Goal: Task Accomplishment & Management: Manage account settings

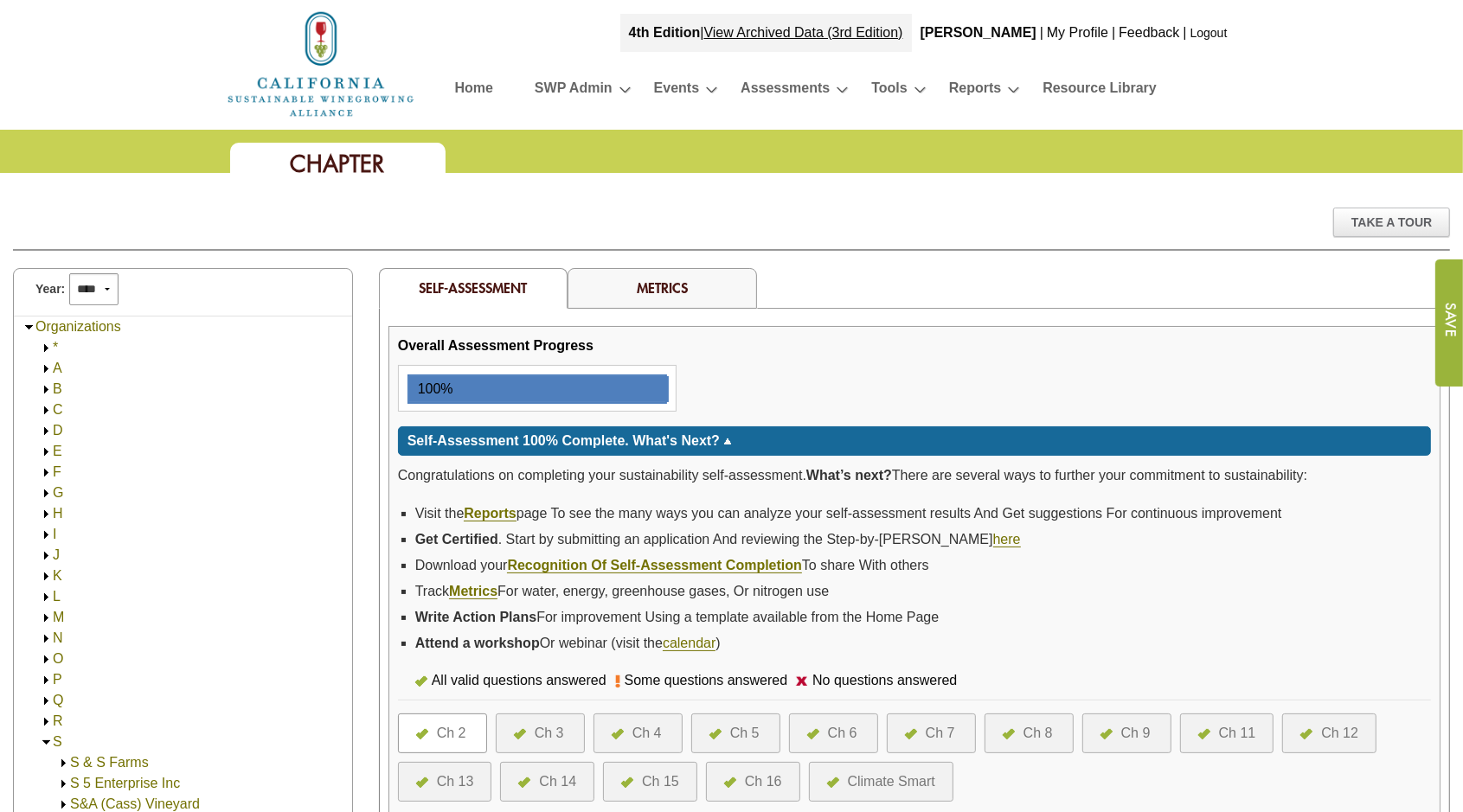
scroll to position [1621, 0]
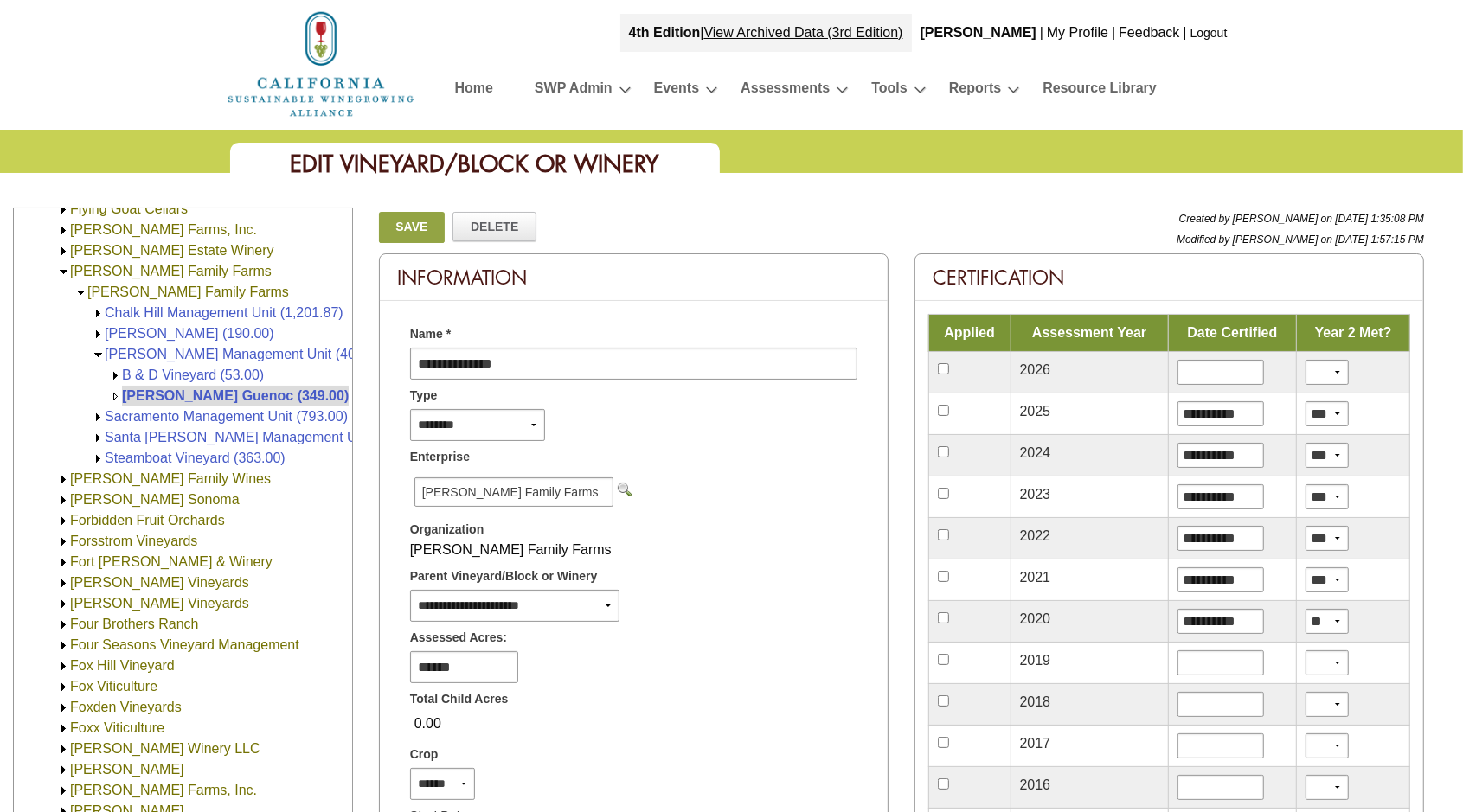
scroll to position [1164, 0]
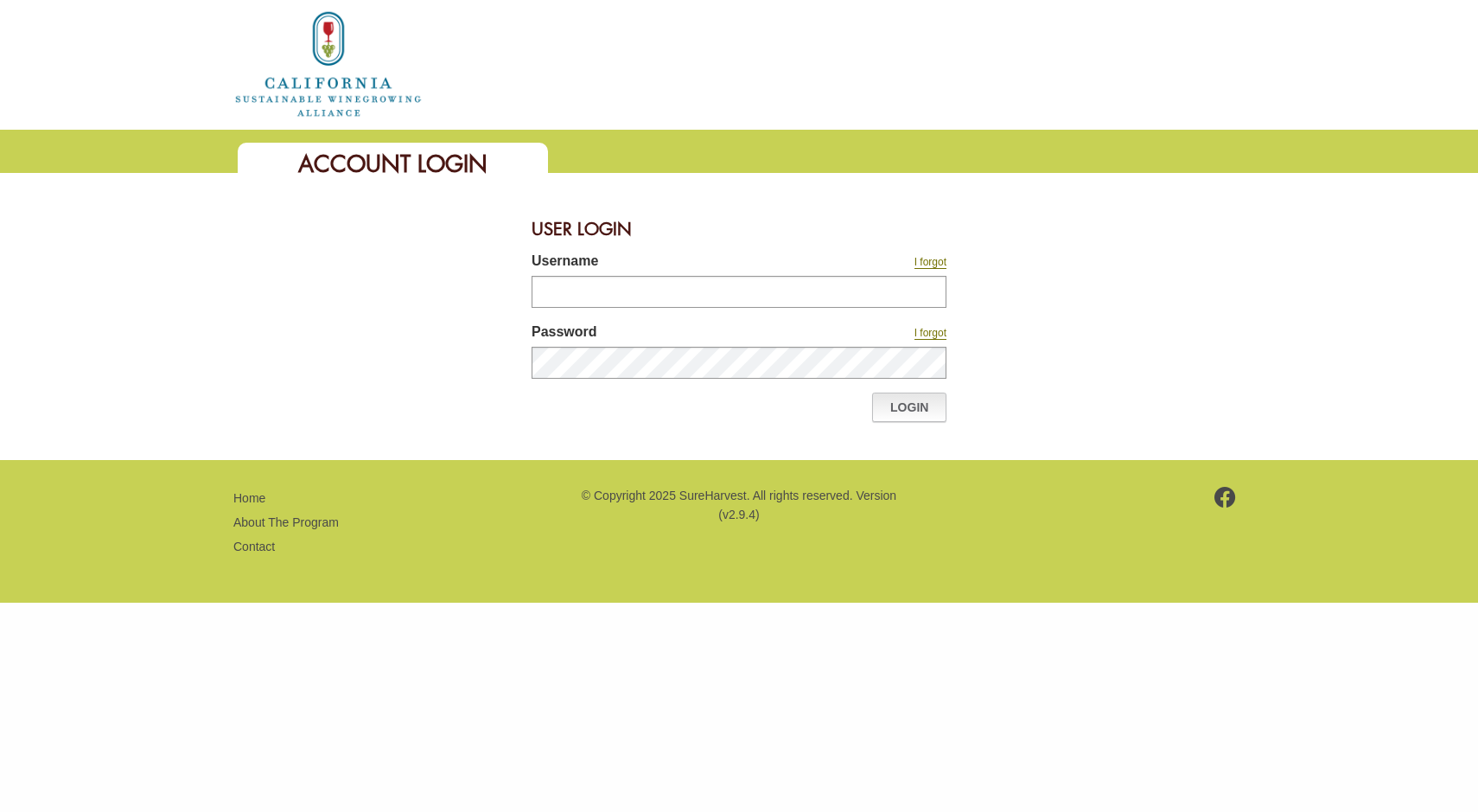
type input "*******"
click at [889, 402] on link "Login" at bounding box center [908, 407] width 74 height 29
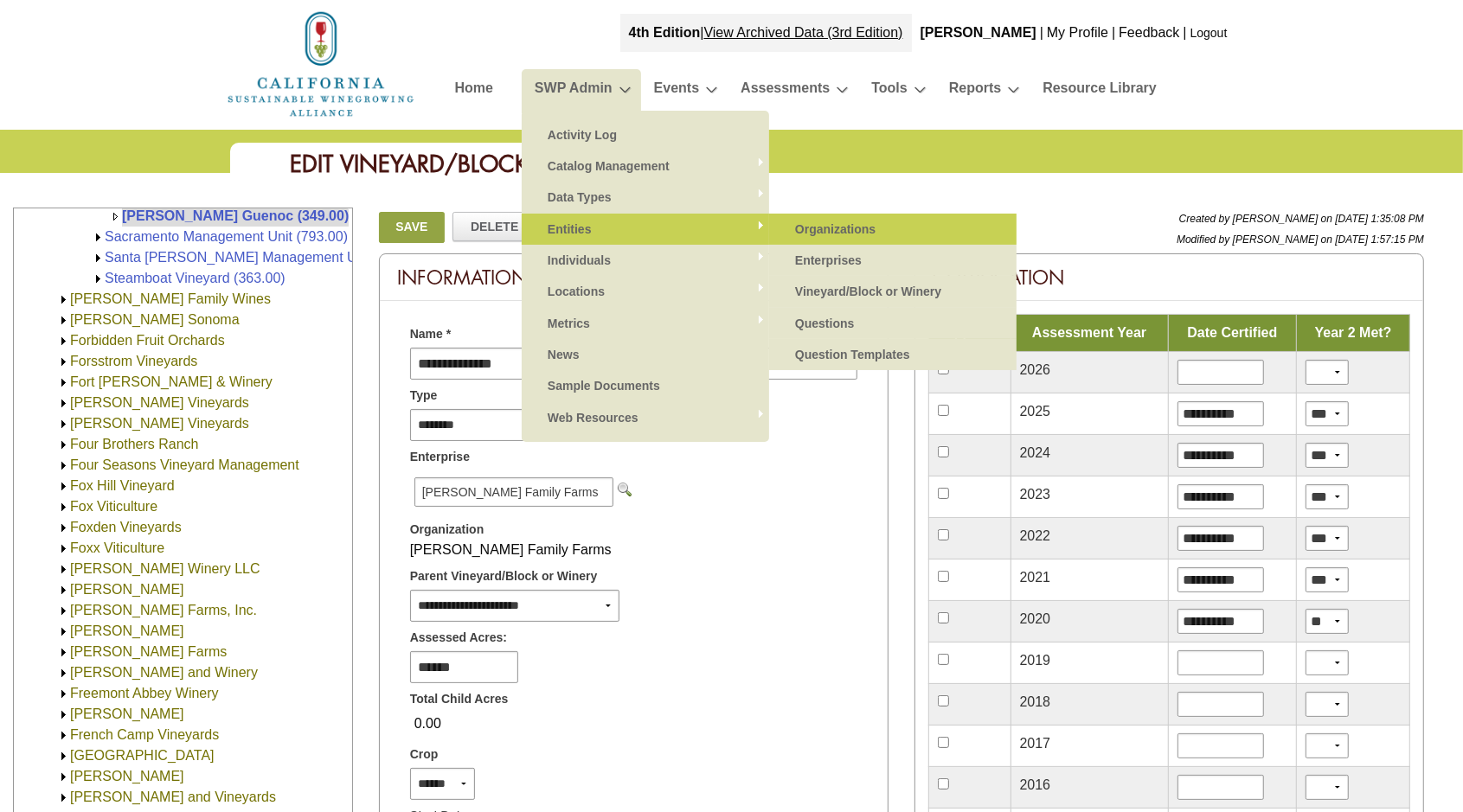
click at [840, 225] on link "Organizations" at bounding box center [892, 228] width 212 height 31
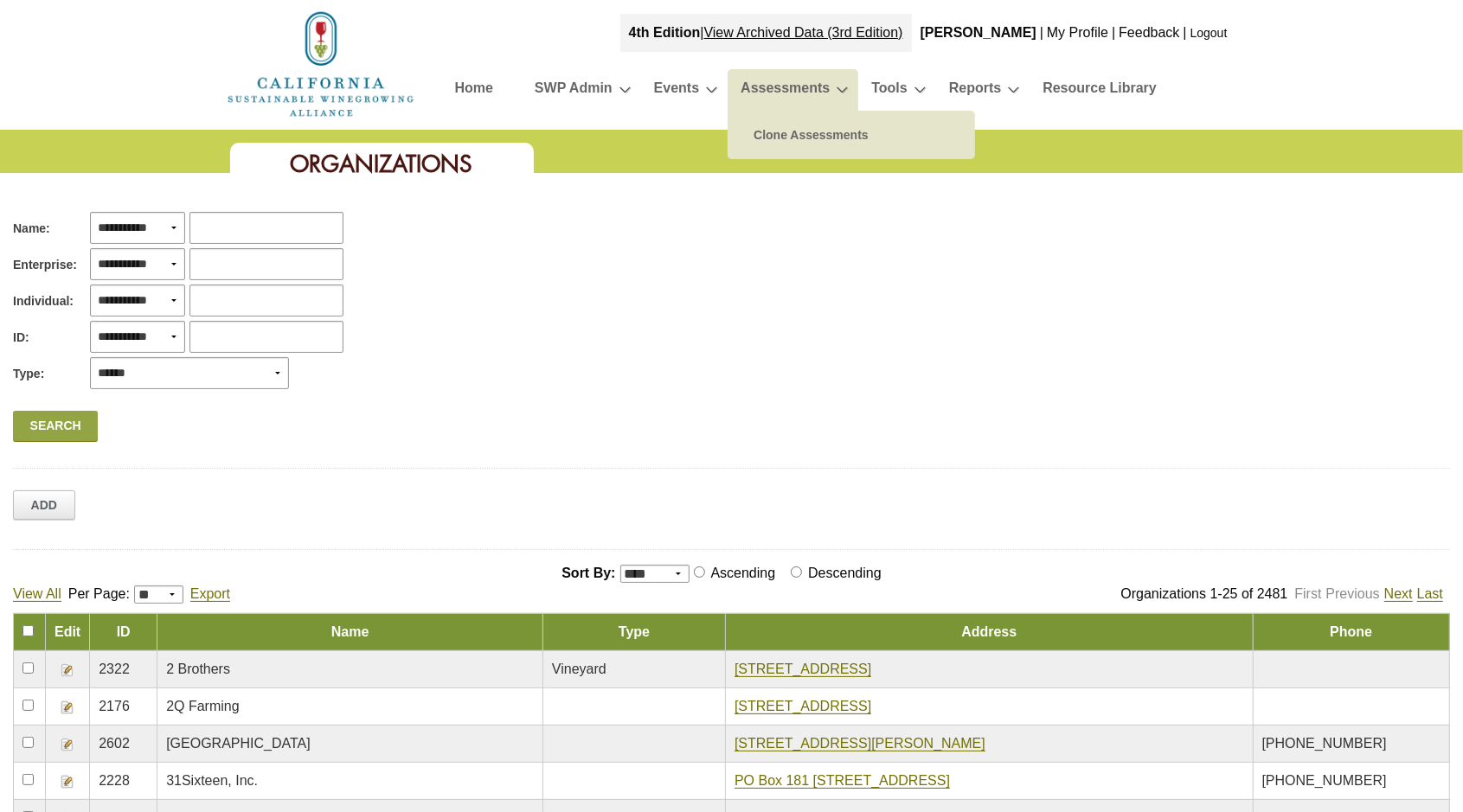
click at [793, 86] on link "Assessments" at bounding box center [784, 91] width 89 height 30
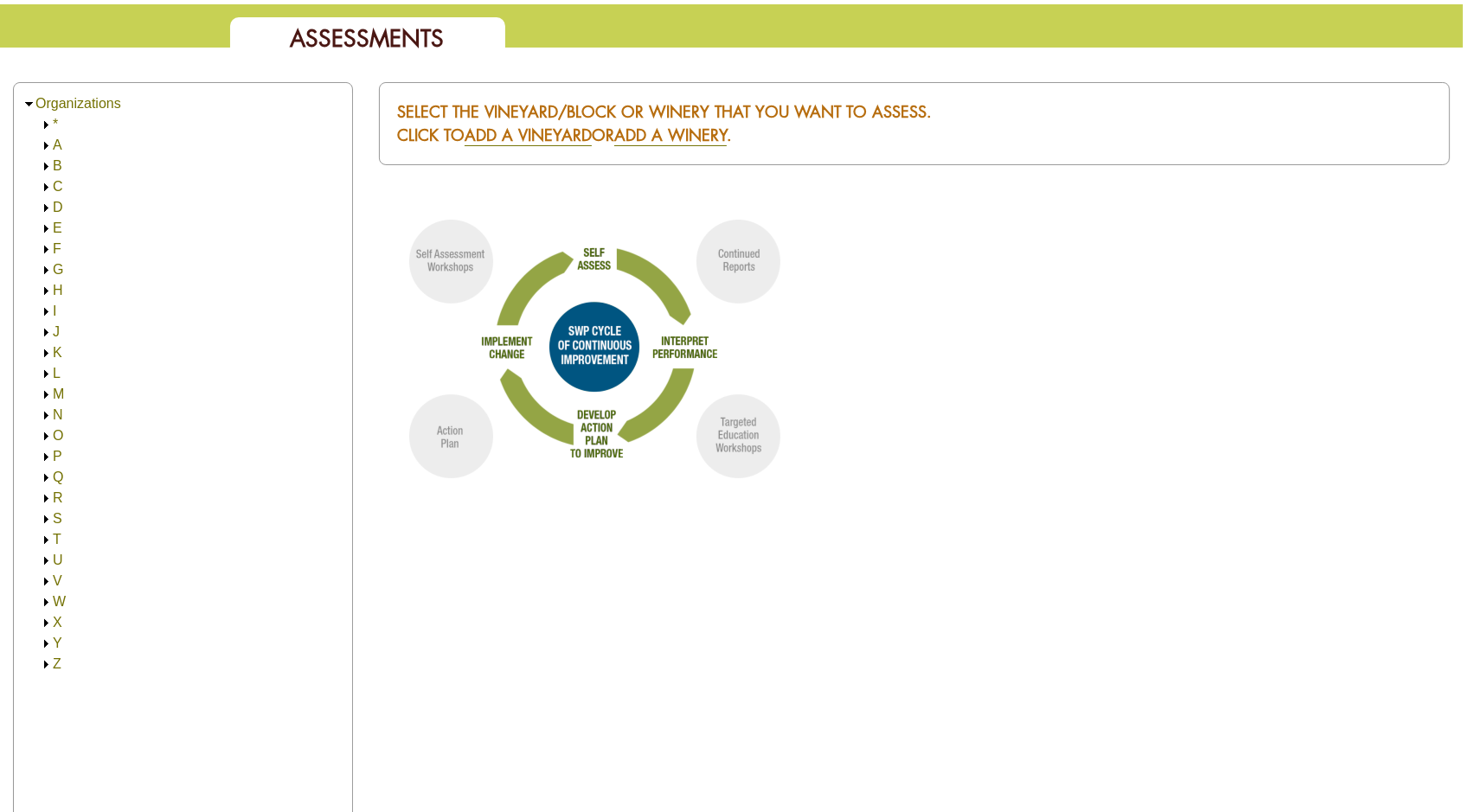
scroll to position [216, 0]
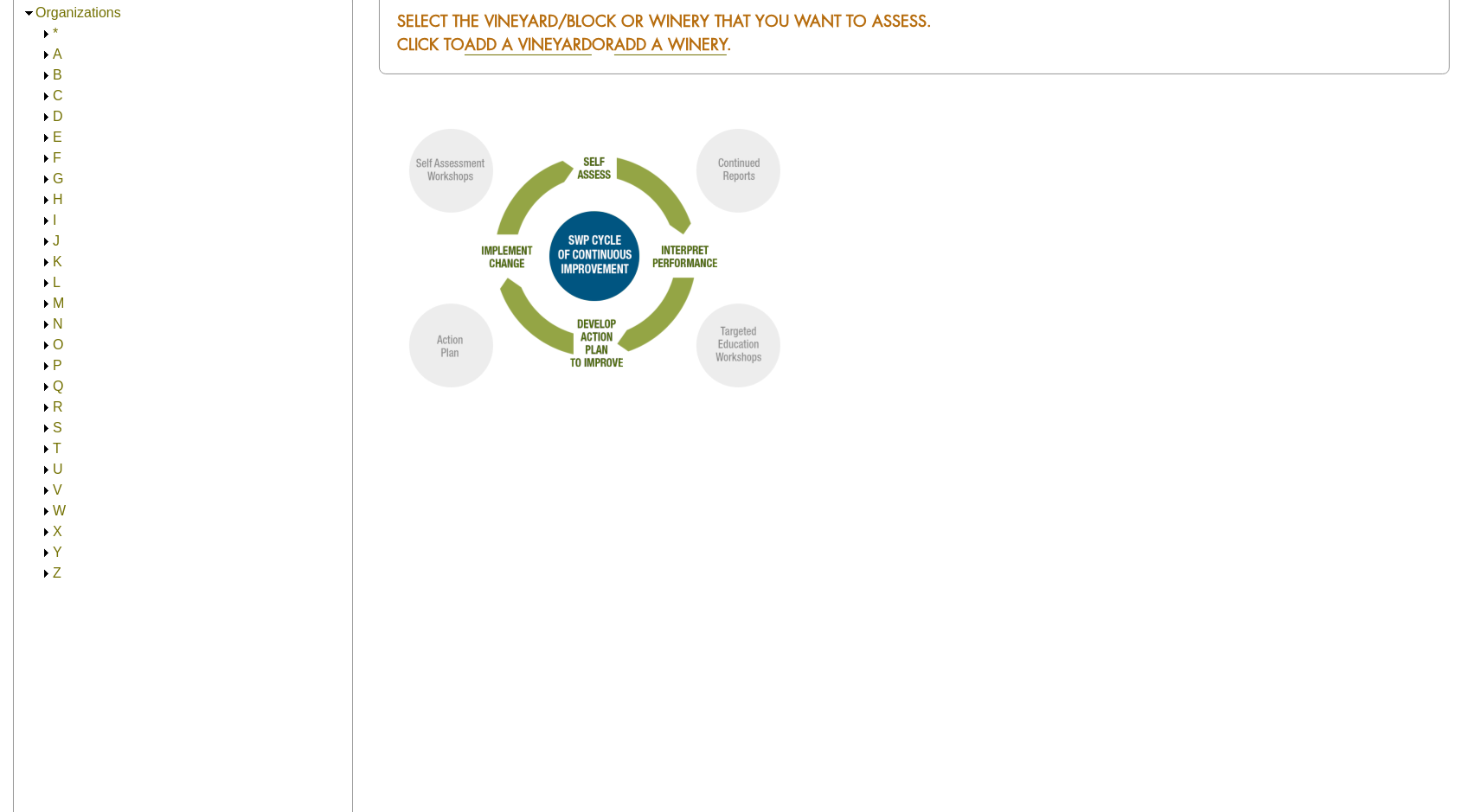
click at [47, 450] on img at bounding box center [47, 449] width 13 height 13
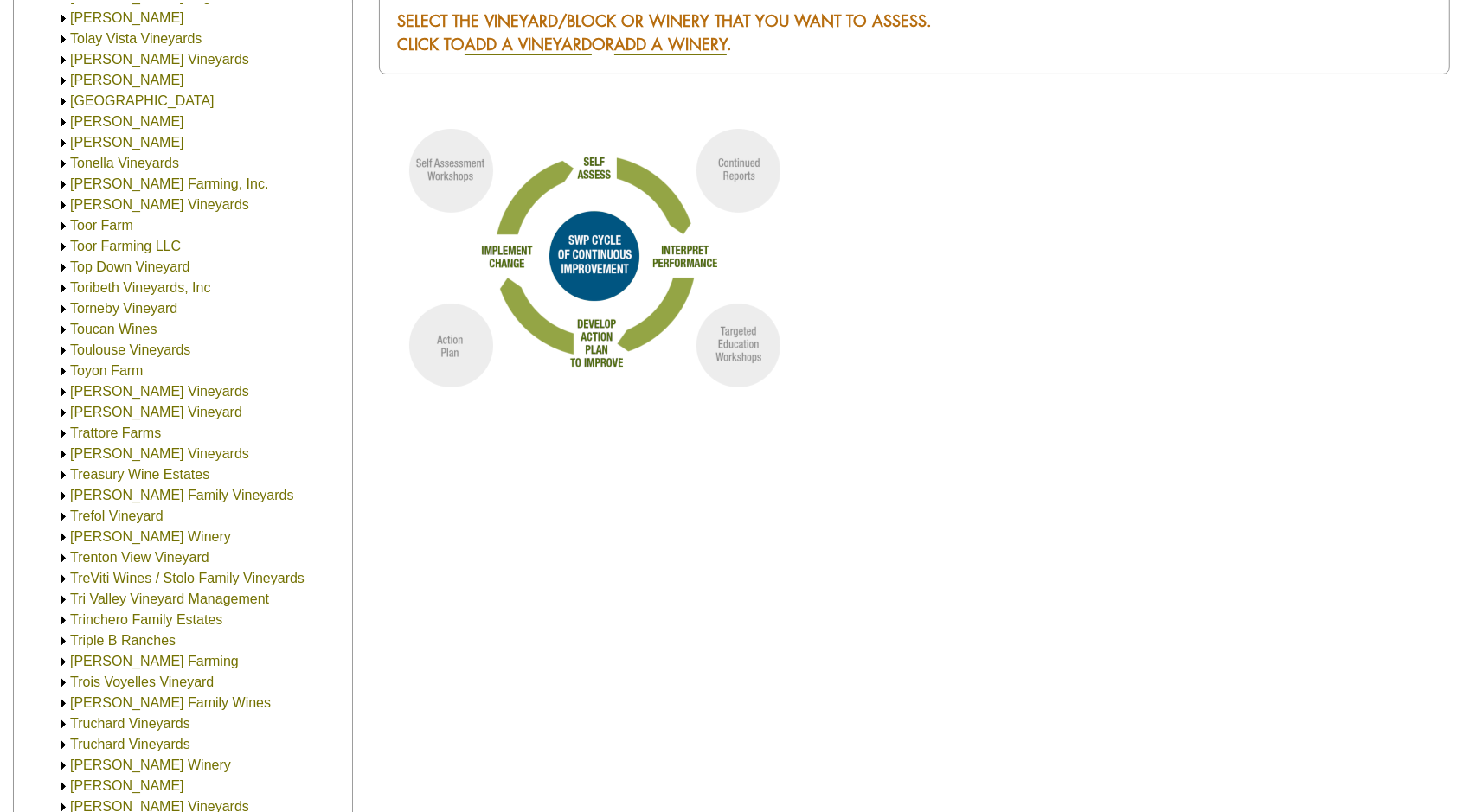
scroll to position [2053, 0]
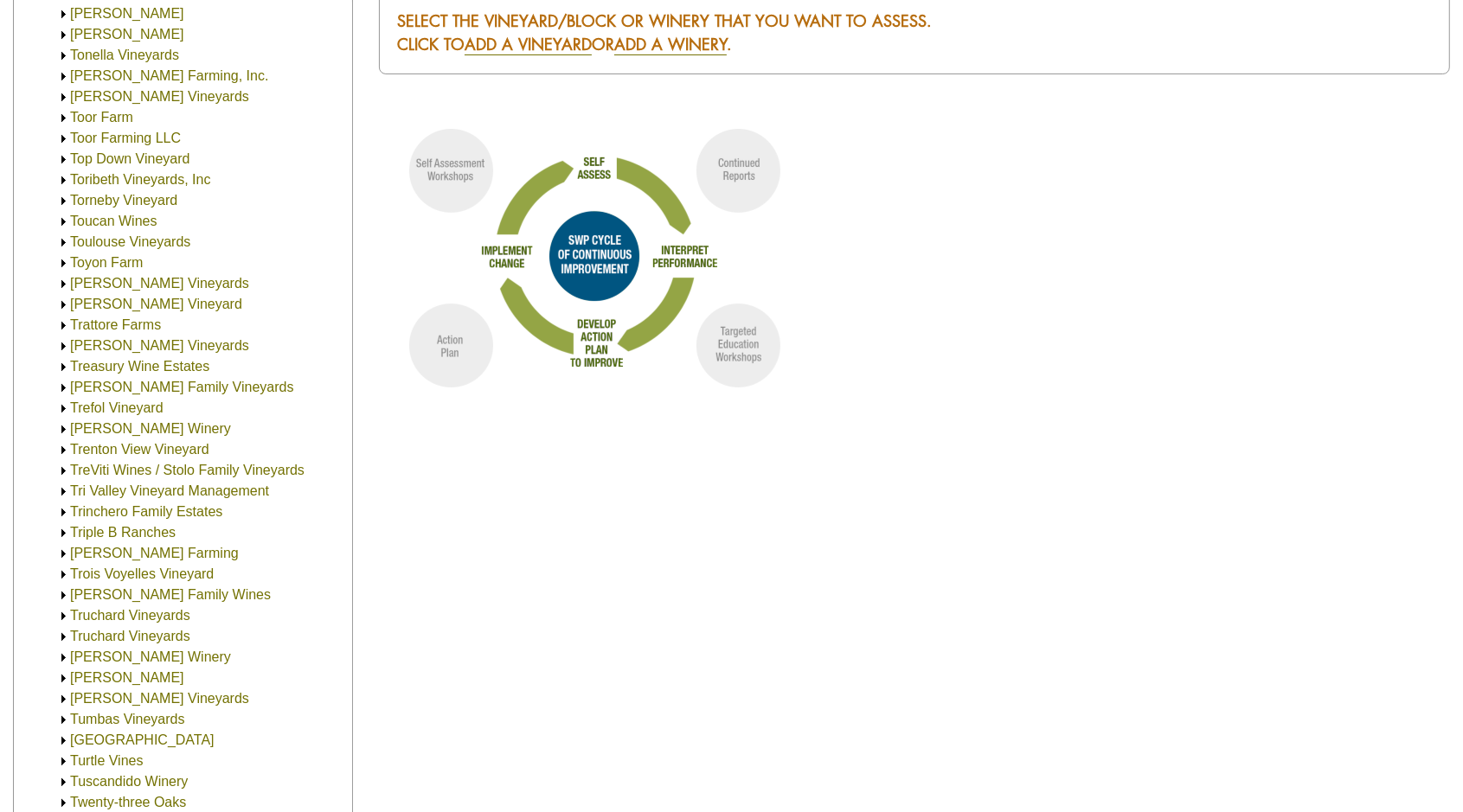
click at [62, 385] on img at bounding box center [64, 388] width 13 height 13
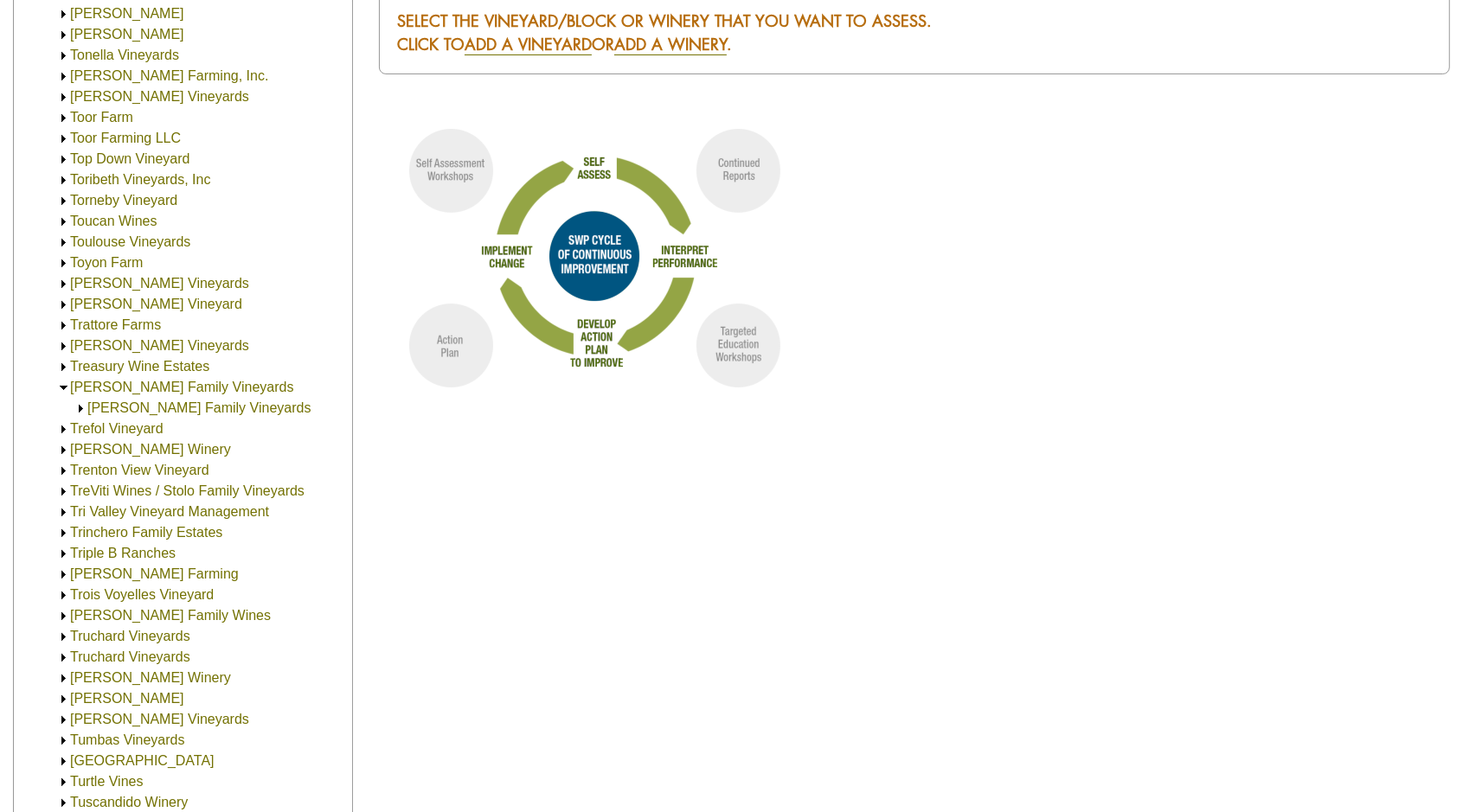
click at [82, 407] on img at bounding box center [80, 409] width 13 height 13
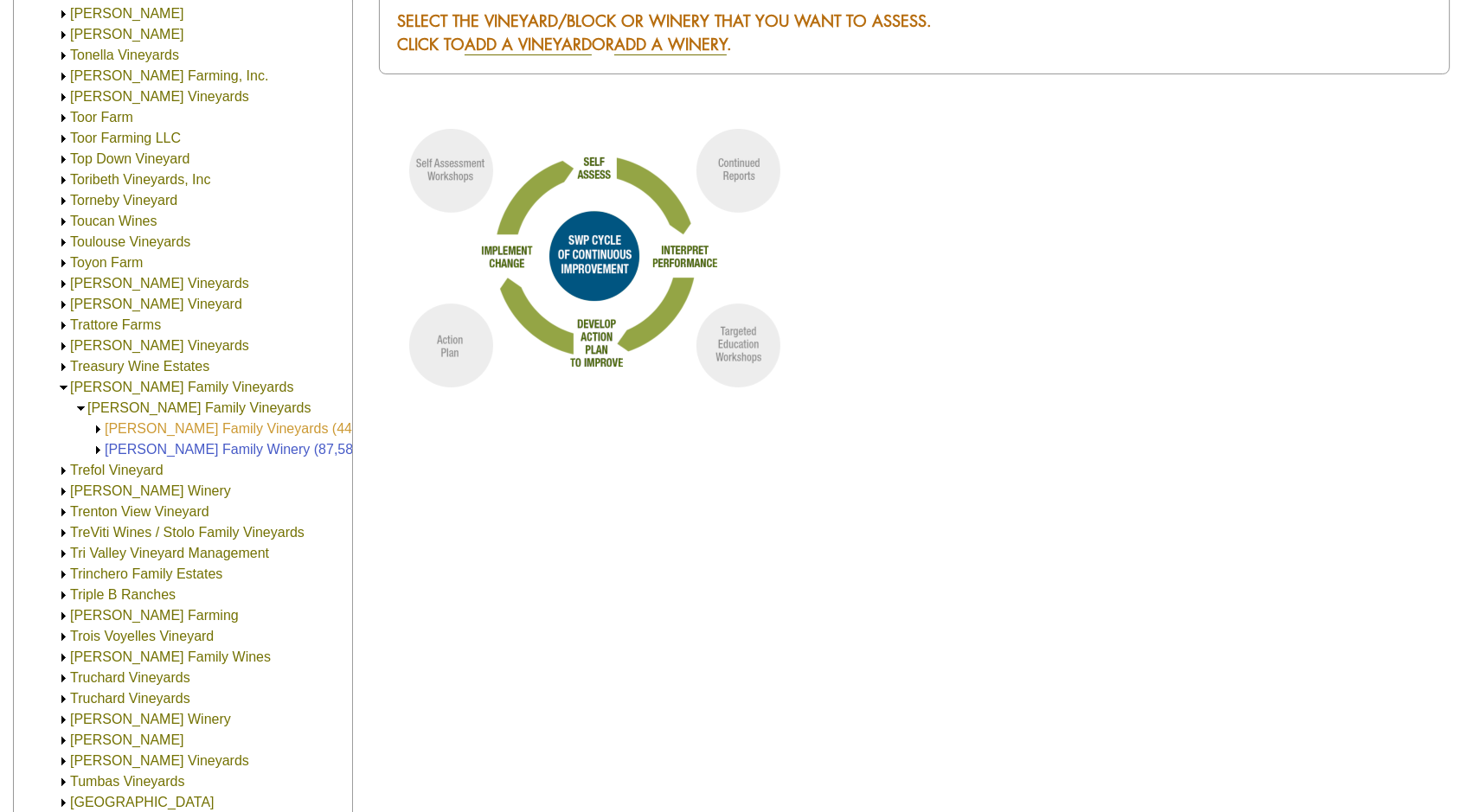
click at [169, 428] on link "Trefethen Family Vineyards (440.00)" at bounding box center [244, 428] width 279 height 15
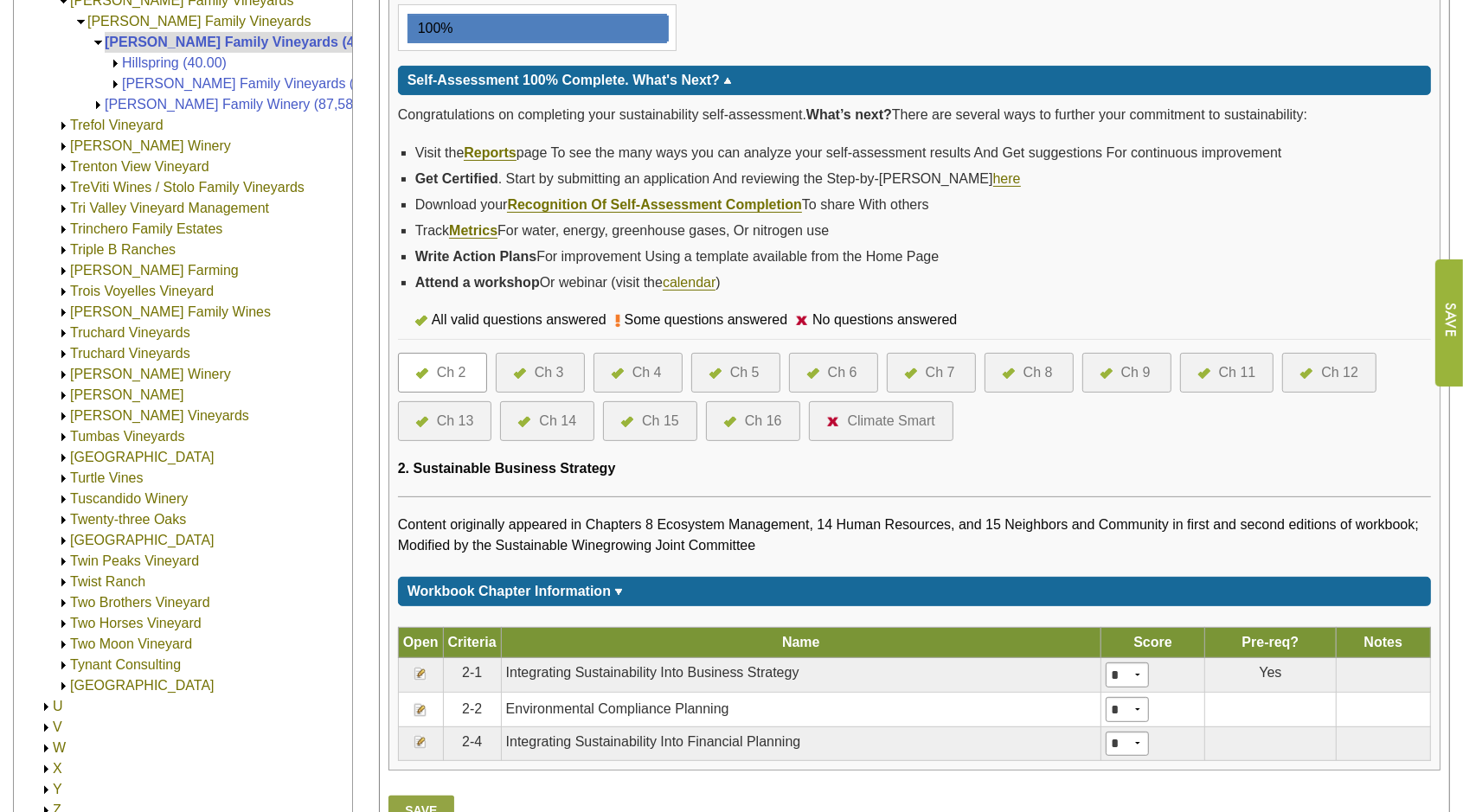
scroll to position [432, 0]
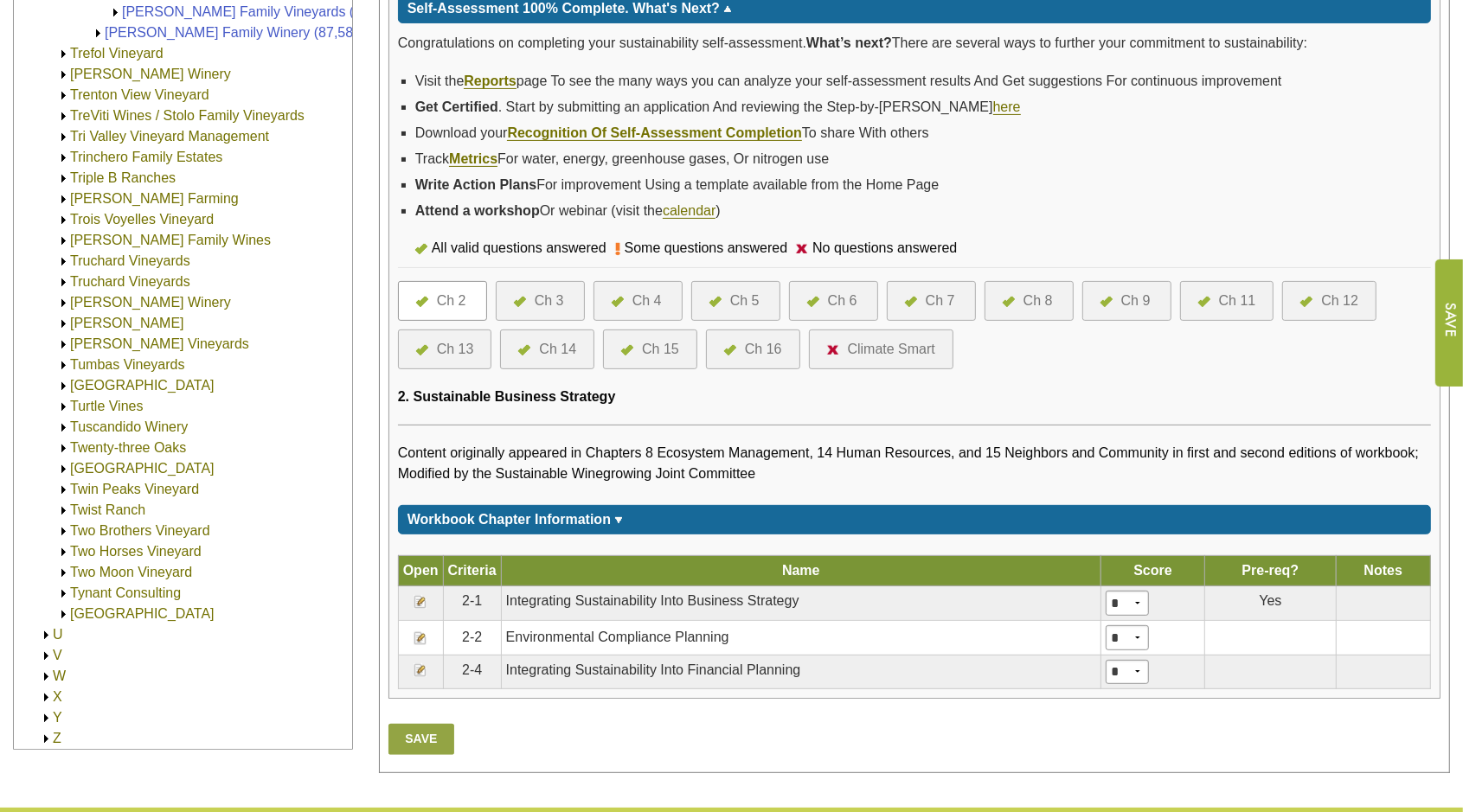
click at [422, 631] on img at bounding box center [420, 638] width 14 height 14
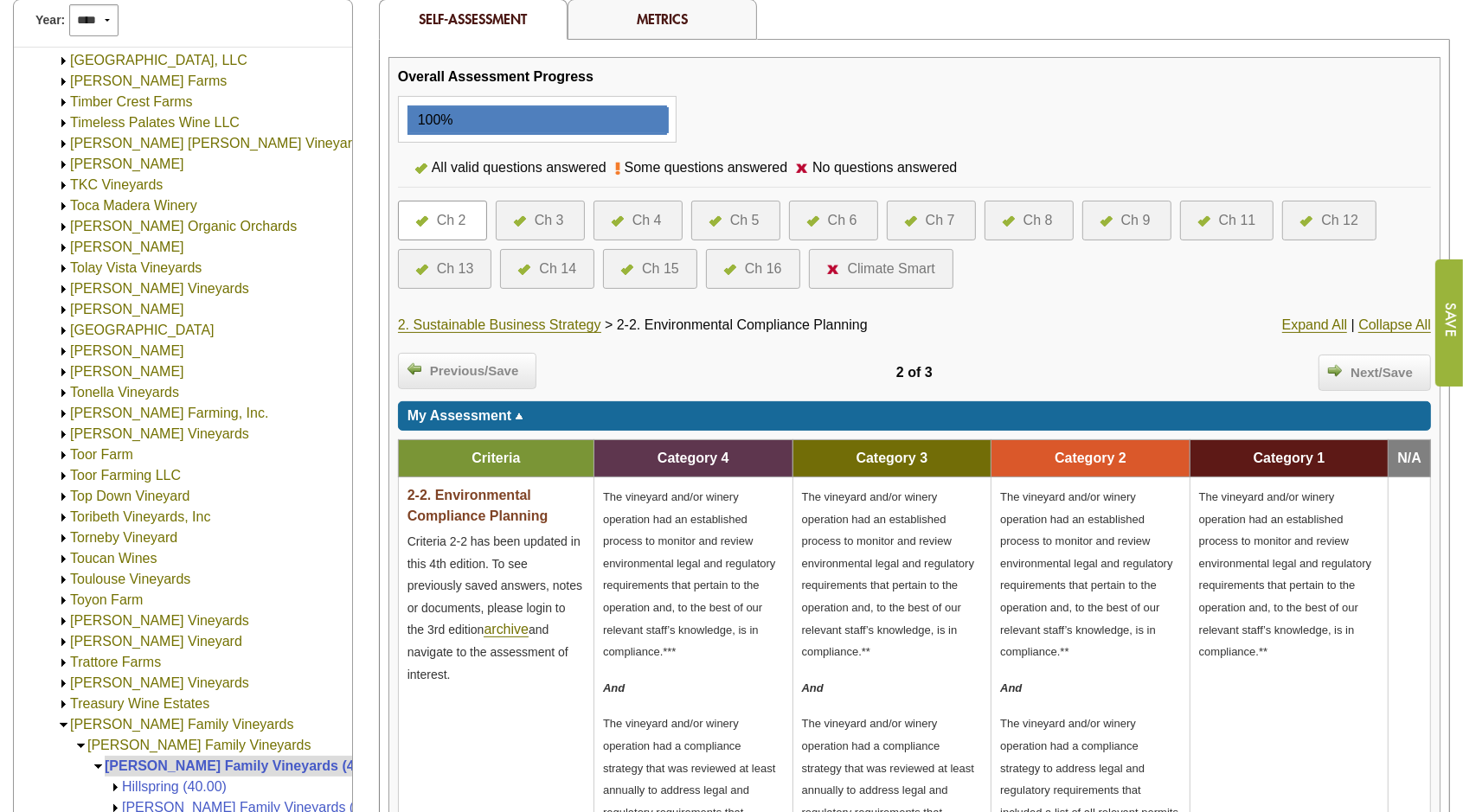
scroll to position [109, 0]
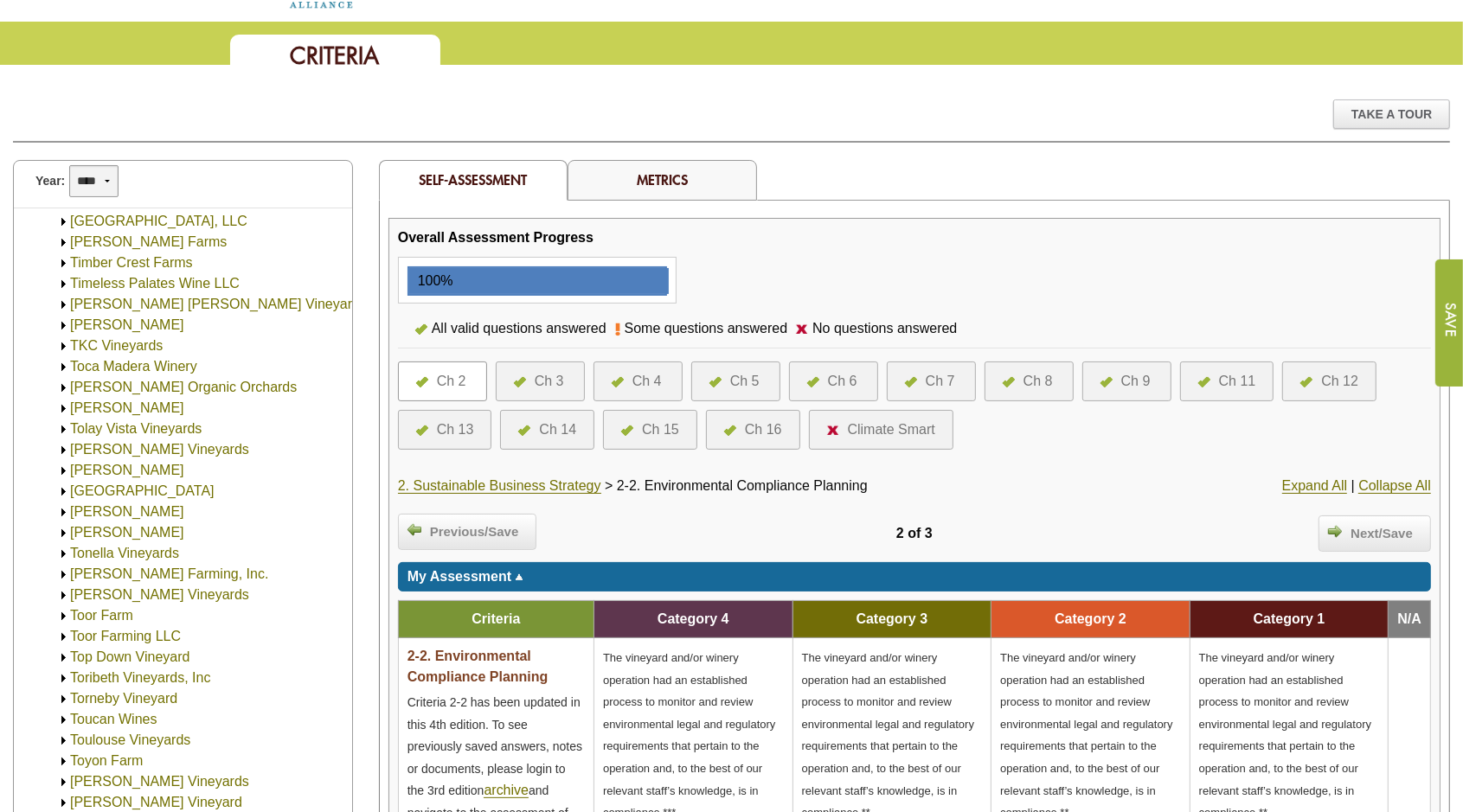
click at [110, 183] on select "**** **** **** **** **** **** **** **** **** **** **** **** **** ****" at bounding box center [94, 181] width 49 height 32
select select "****"
click at [69, 166] on select "**** **** **** **** **** **** **** **** **** **** **** **** **** ****" at bounding box center [94, 181] width 49 height 32
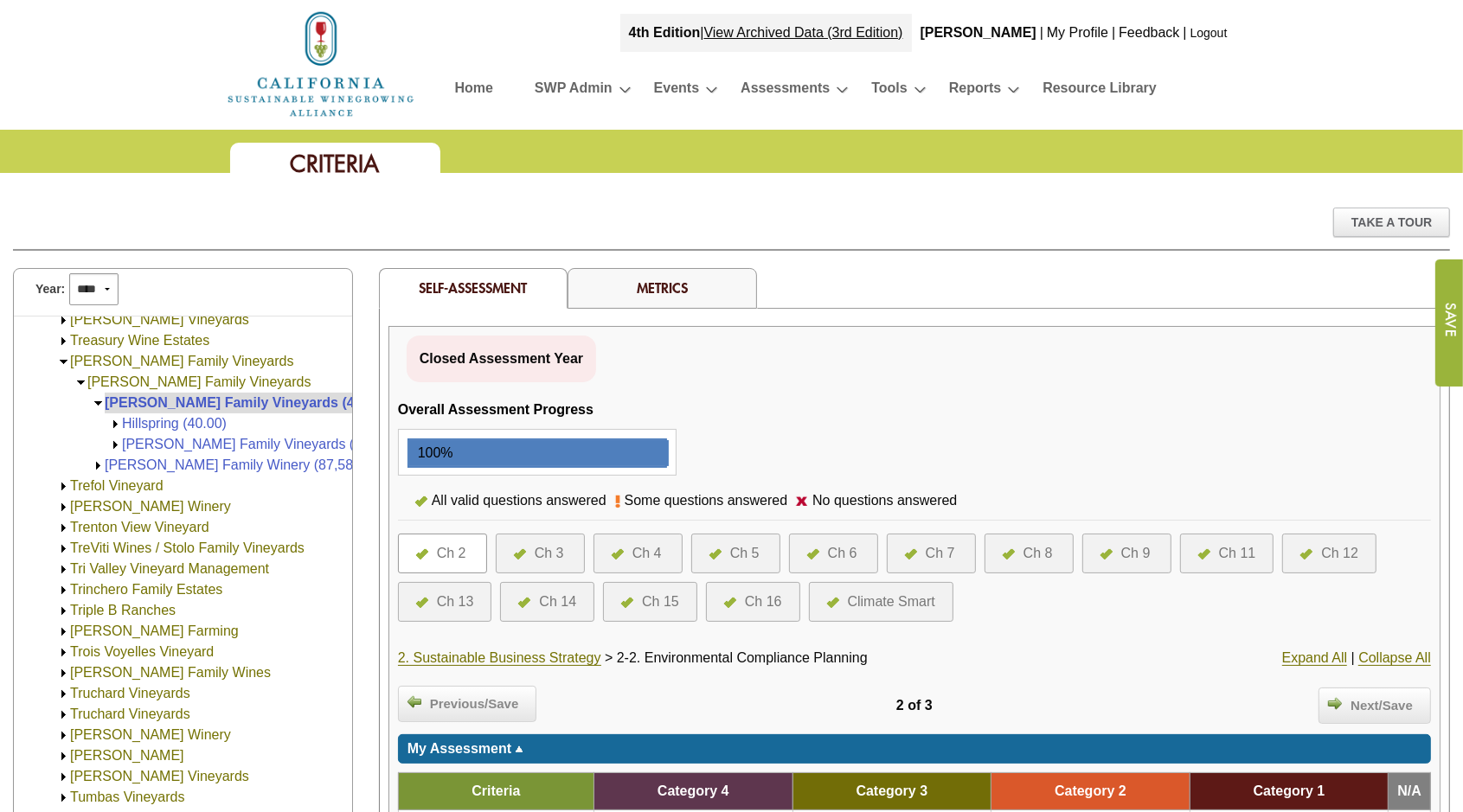
click at [542, 591] on div "Ch 14" at bounding box center [558, 602] width 37 height 21
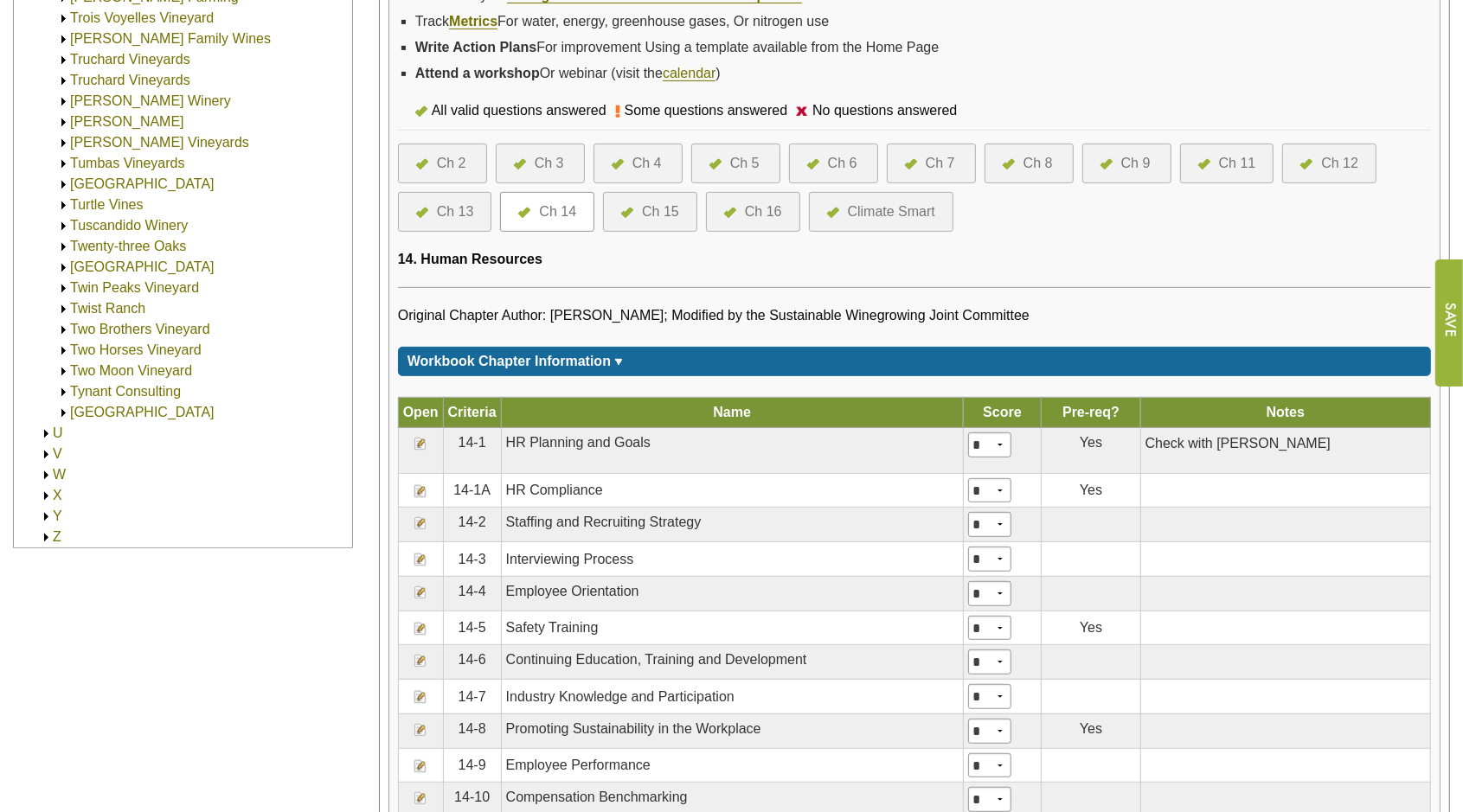
scroll to position [648, 0]
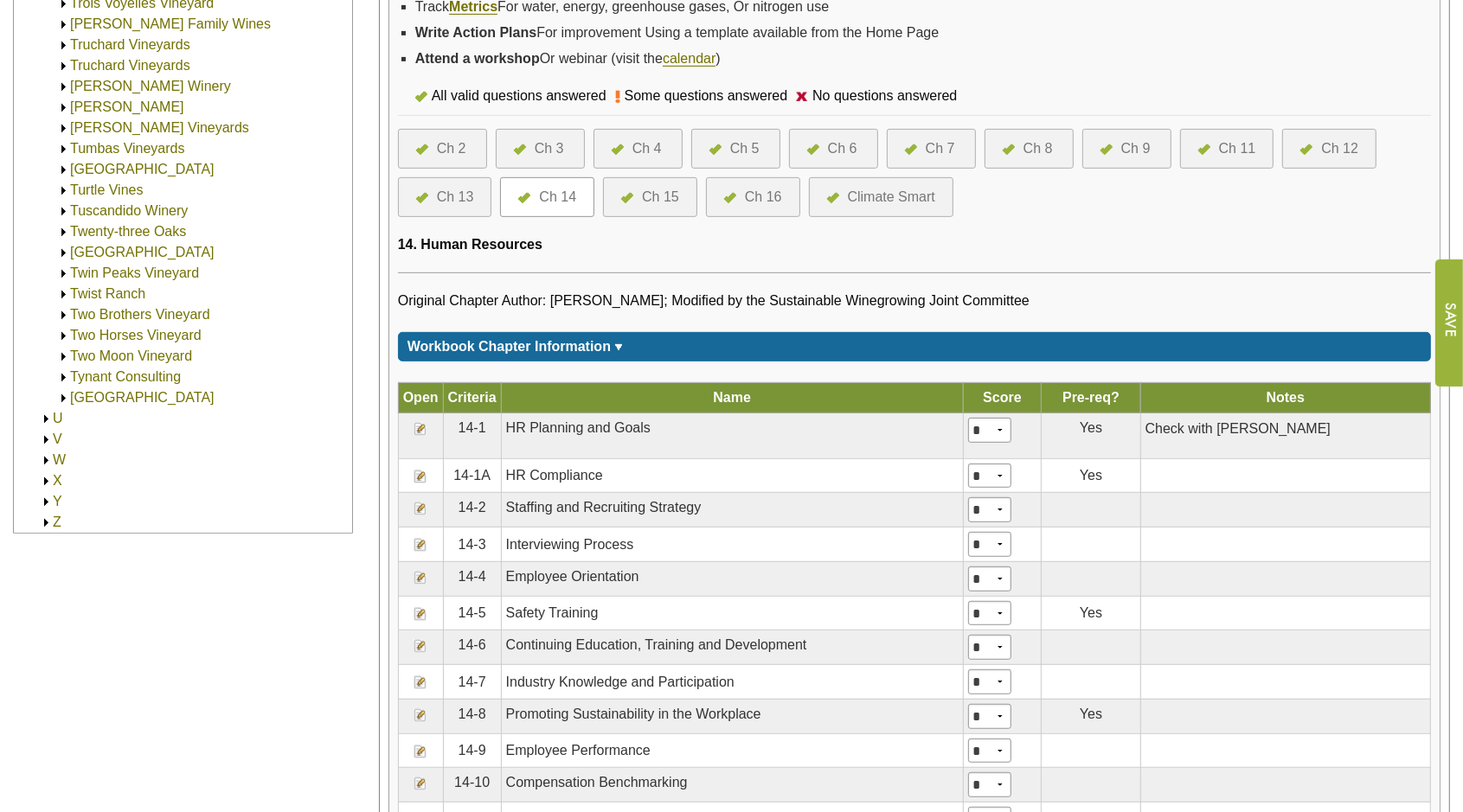
click at [419, 422] on img at bounding box center [420, 428] width 14 height 14
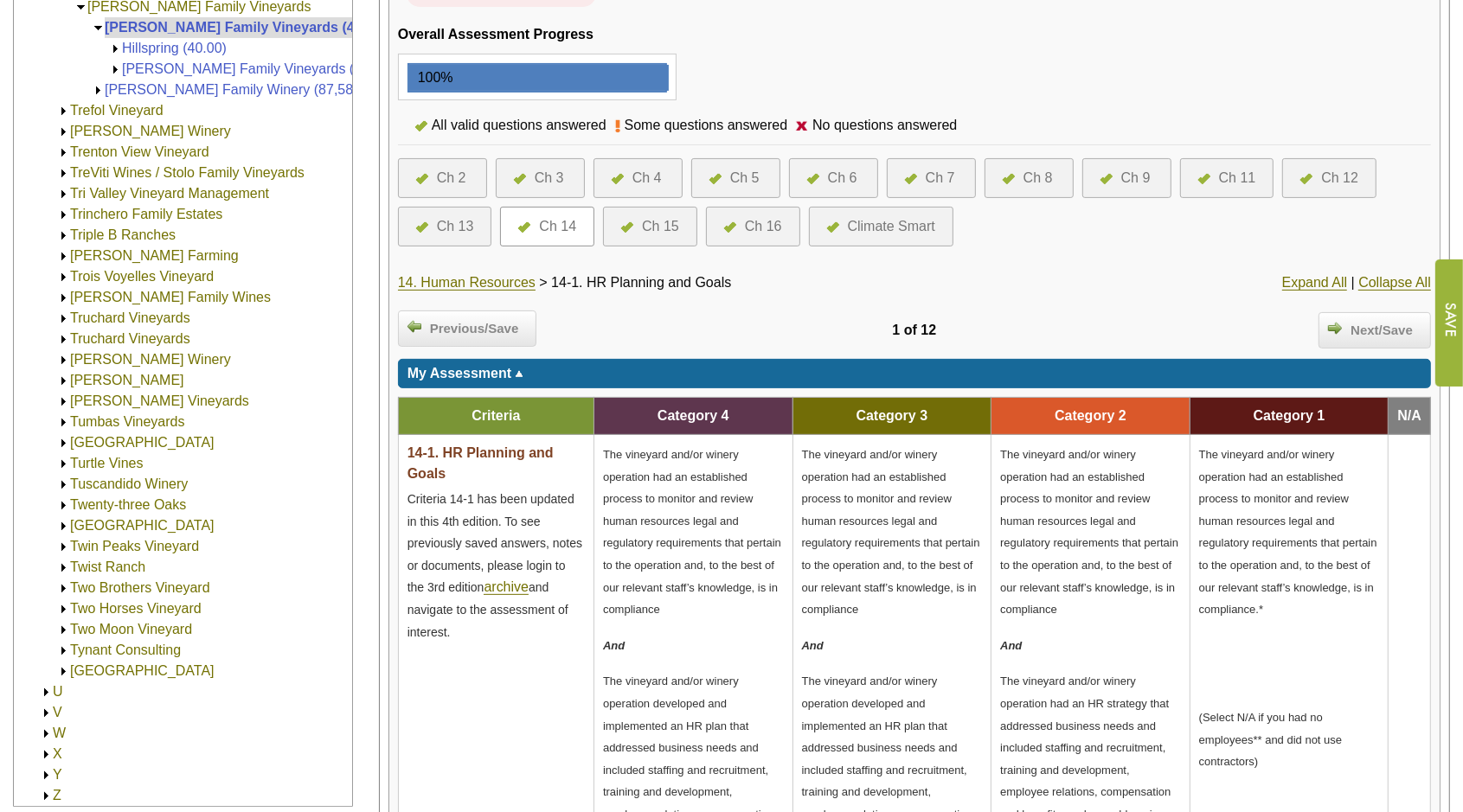
scroll to position [541, 0]
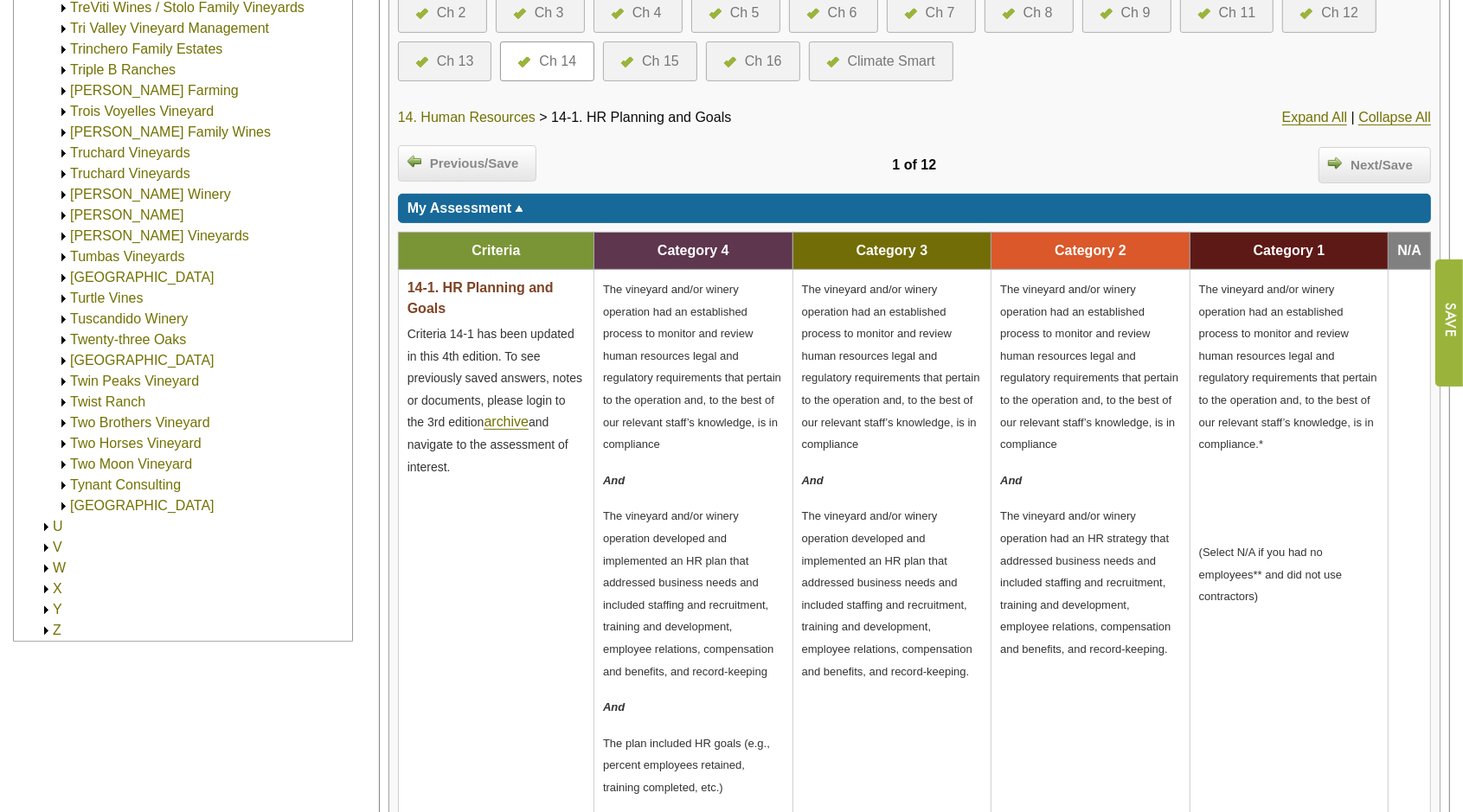
click at [473, 117] on link "14. Human Resources" at bounding box center [466, 117] width 138 height 16
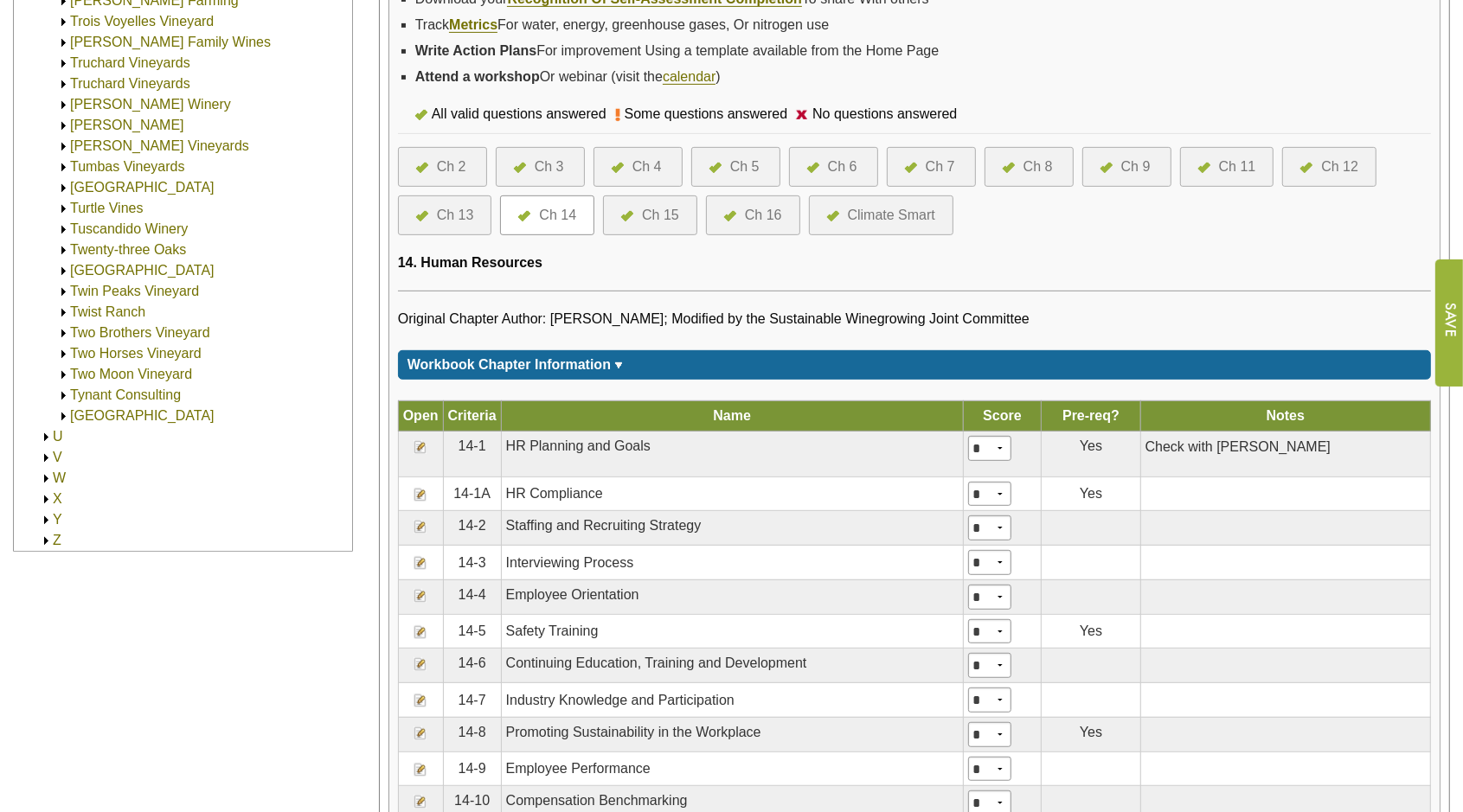
scroll to position [757, 0]
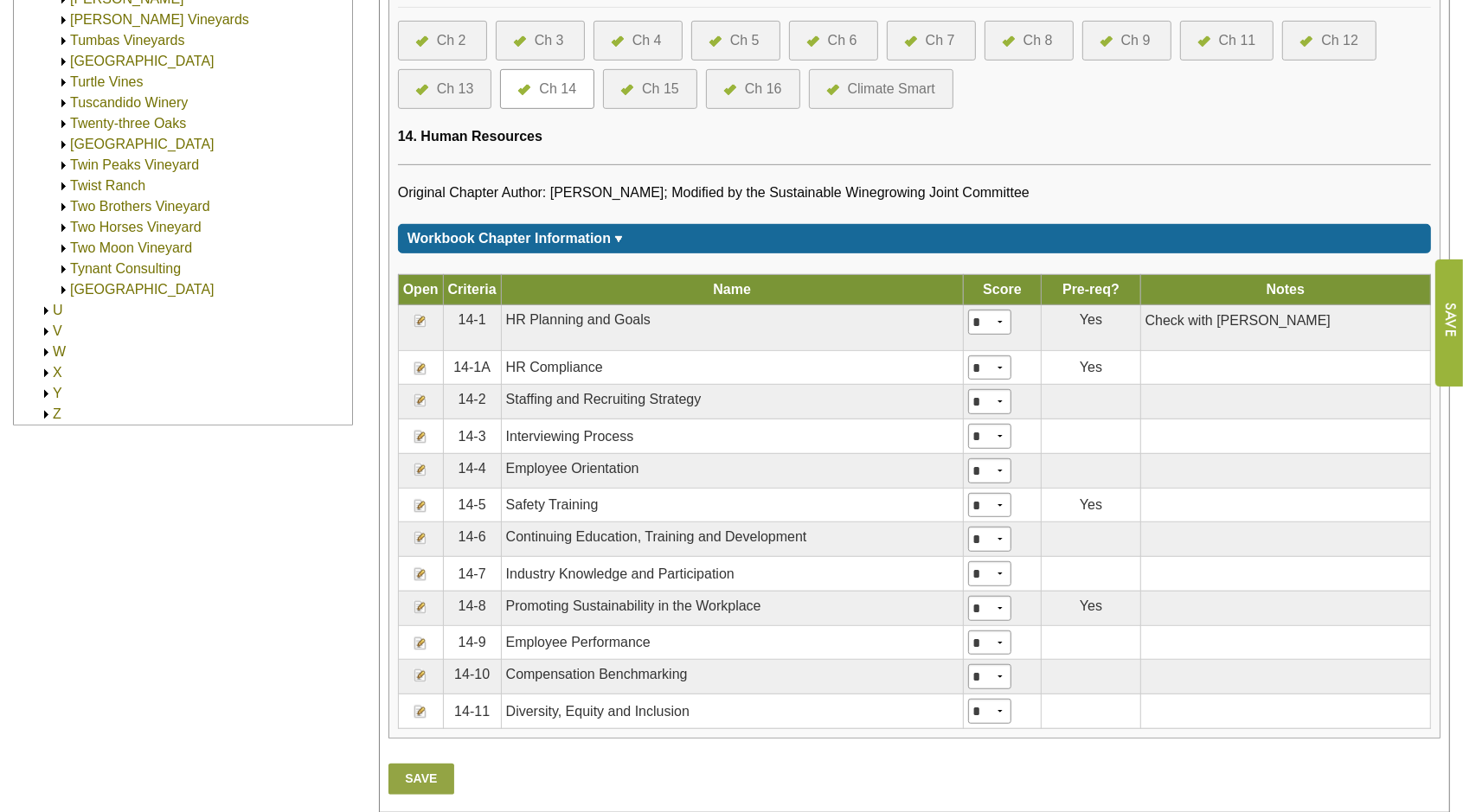
click at [414, 462] on img at bounding box center [420, 469] width 14 height 14
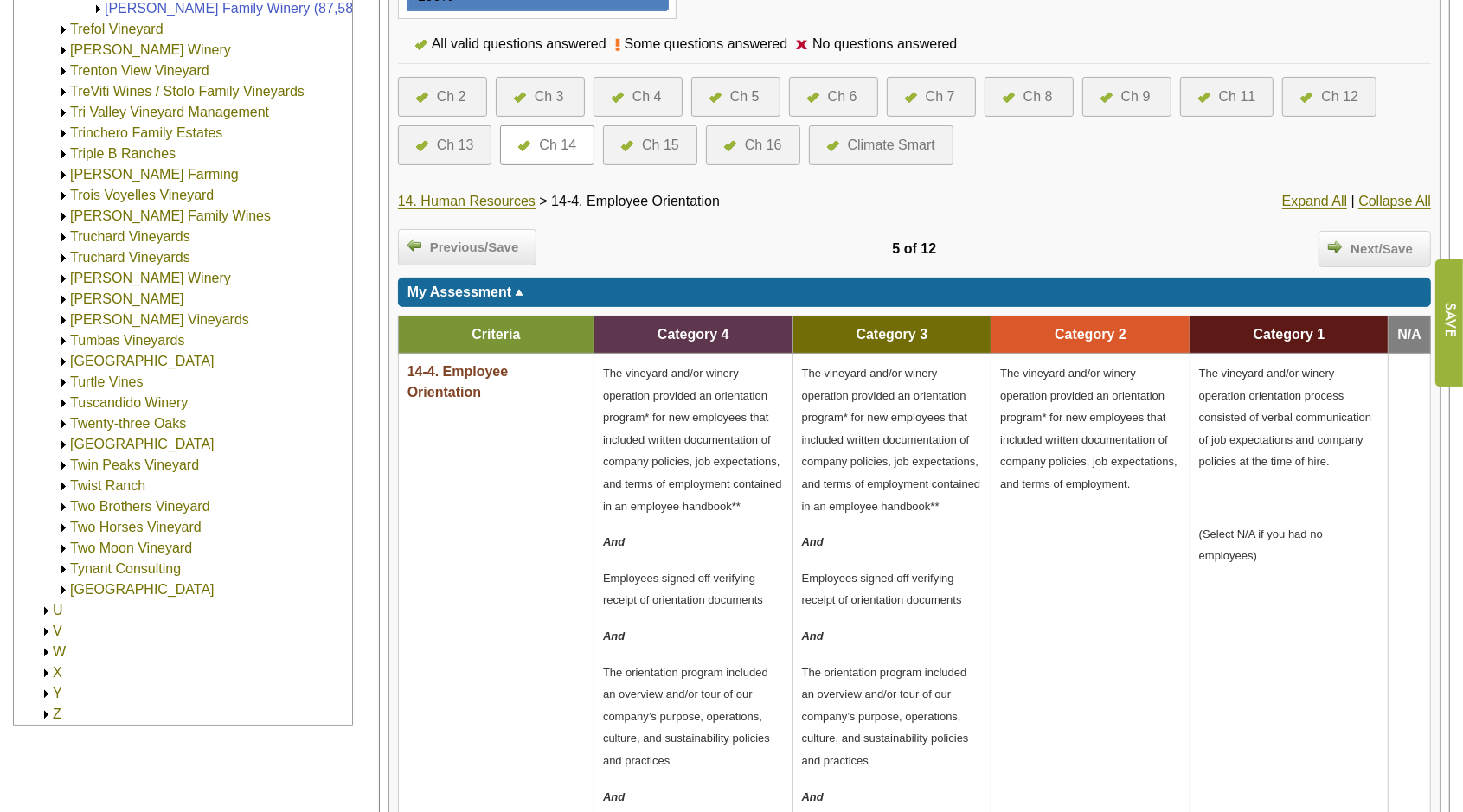
scroll to position [432, 0]
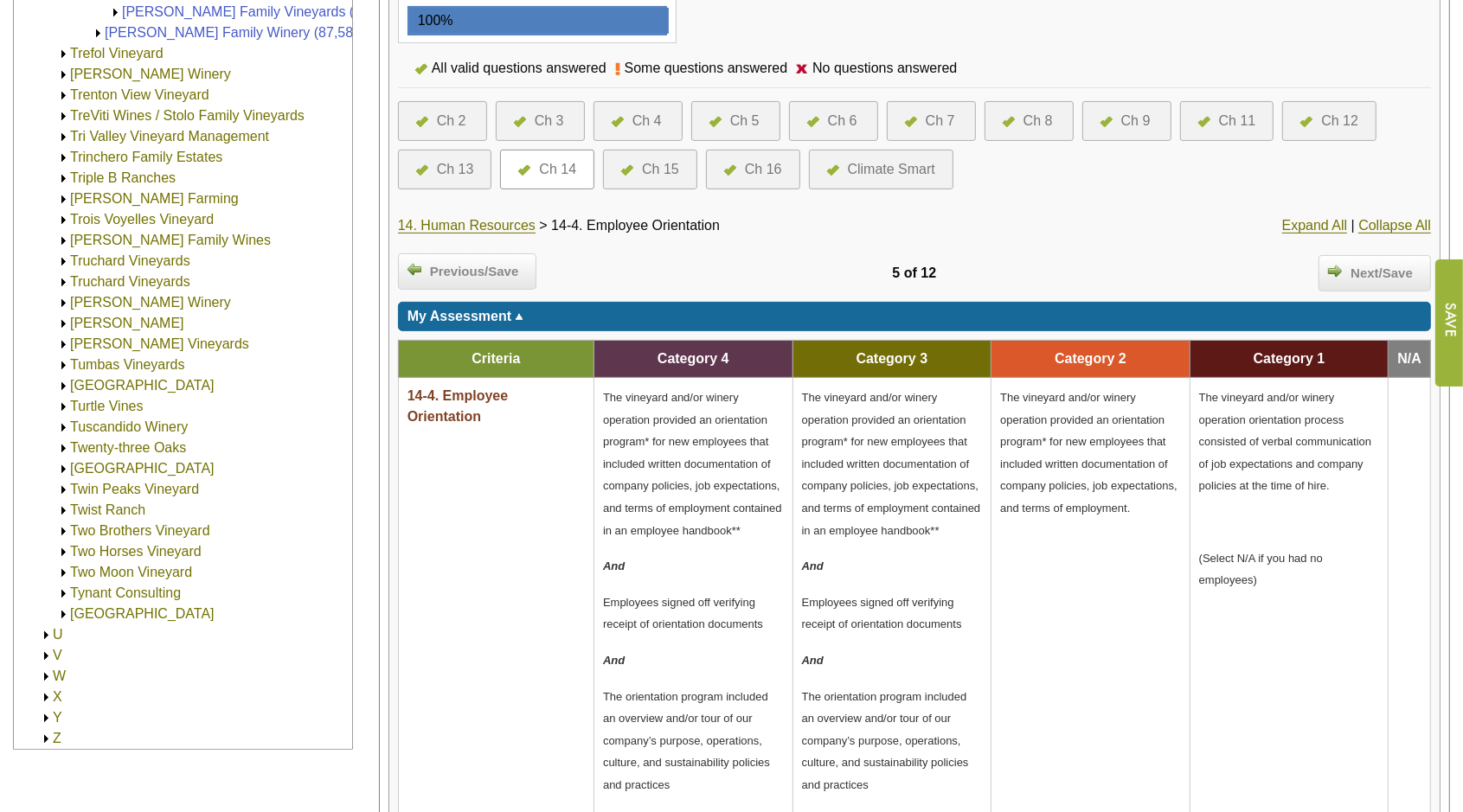
click at [1124, 118] on div "Ch 9" at bounding box center [1135, 121] width 29 height 21
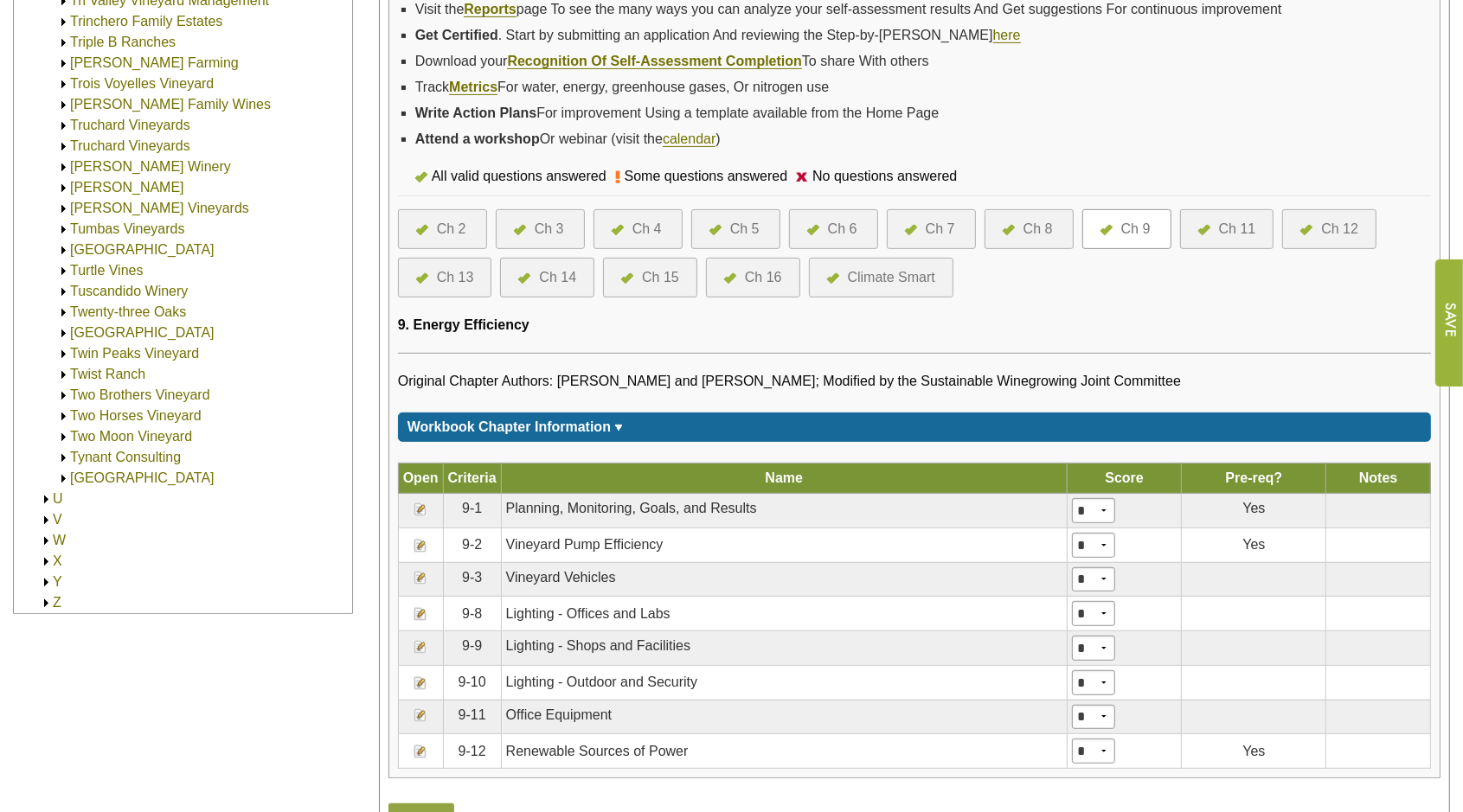
scroll to position [648, 0]
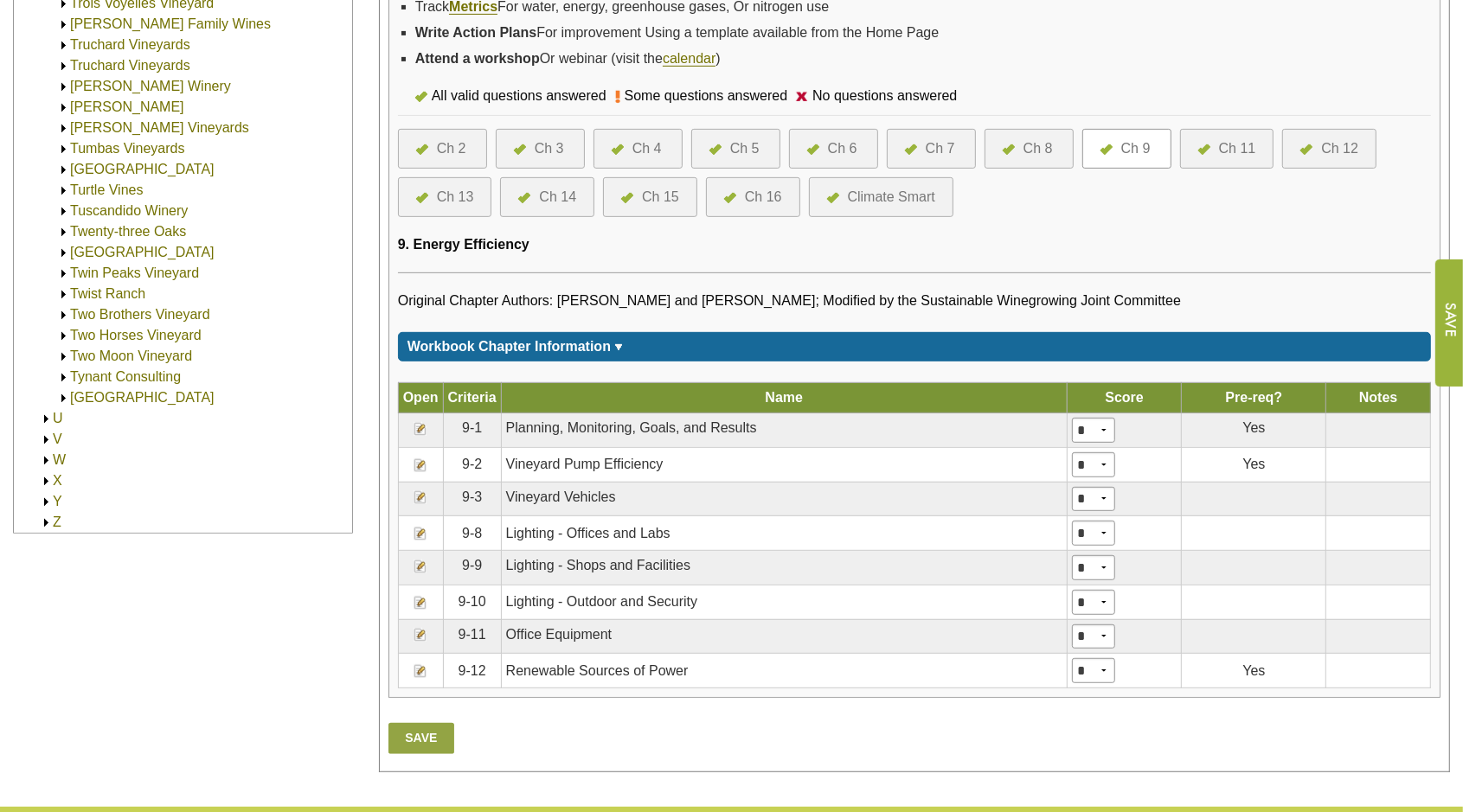
click at [420, 422] on img at bounding box center [420, 428] width 14 height 14
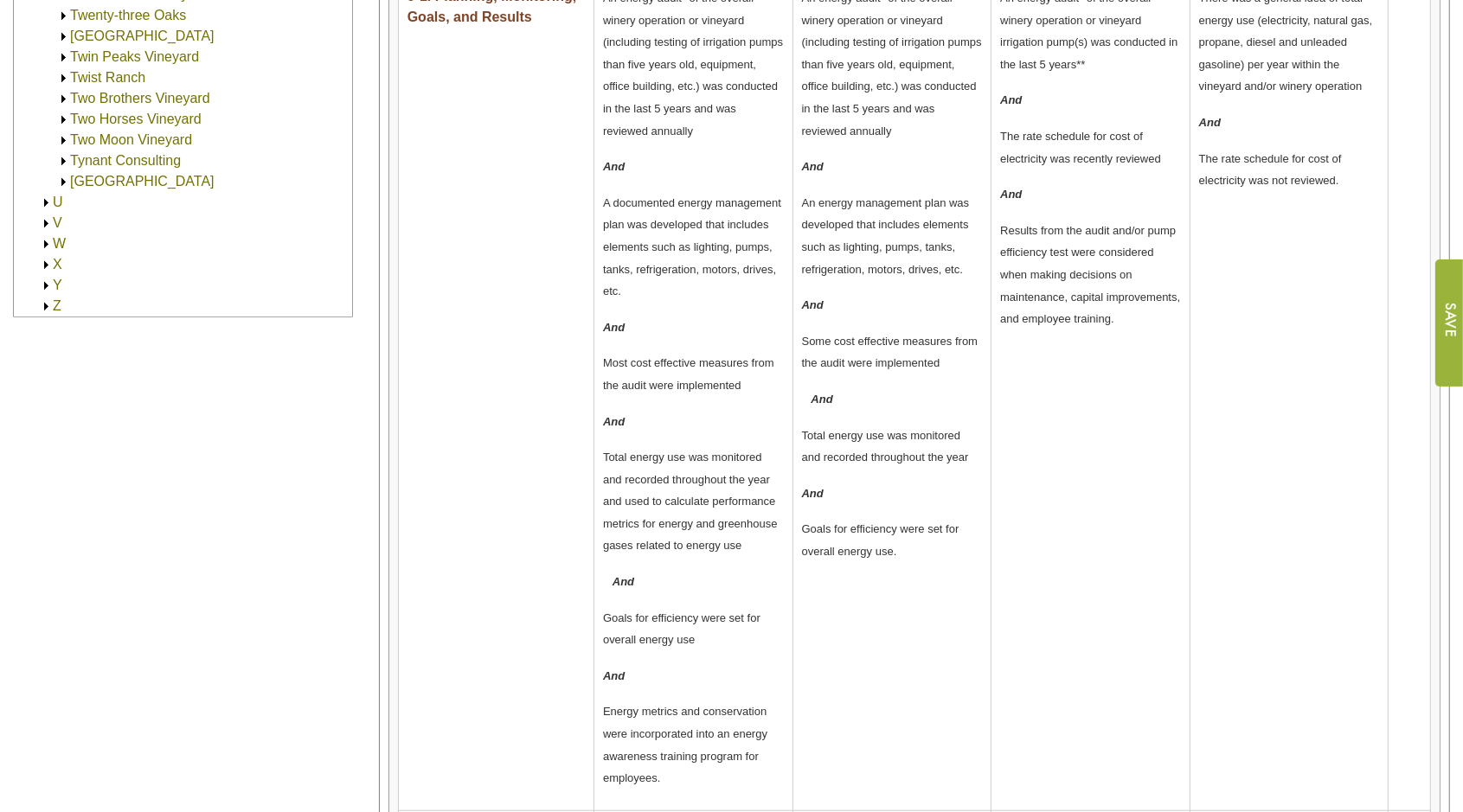
scroll to position [757, 0]
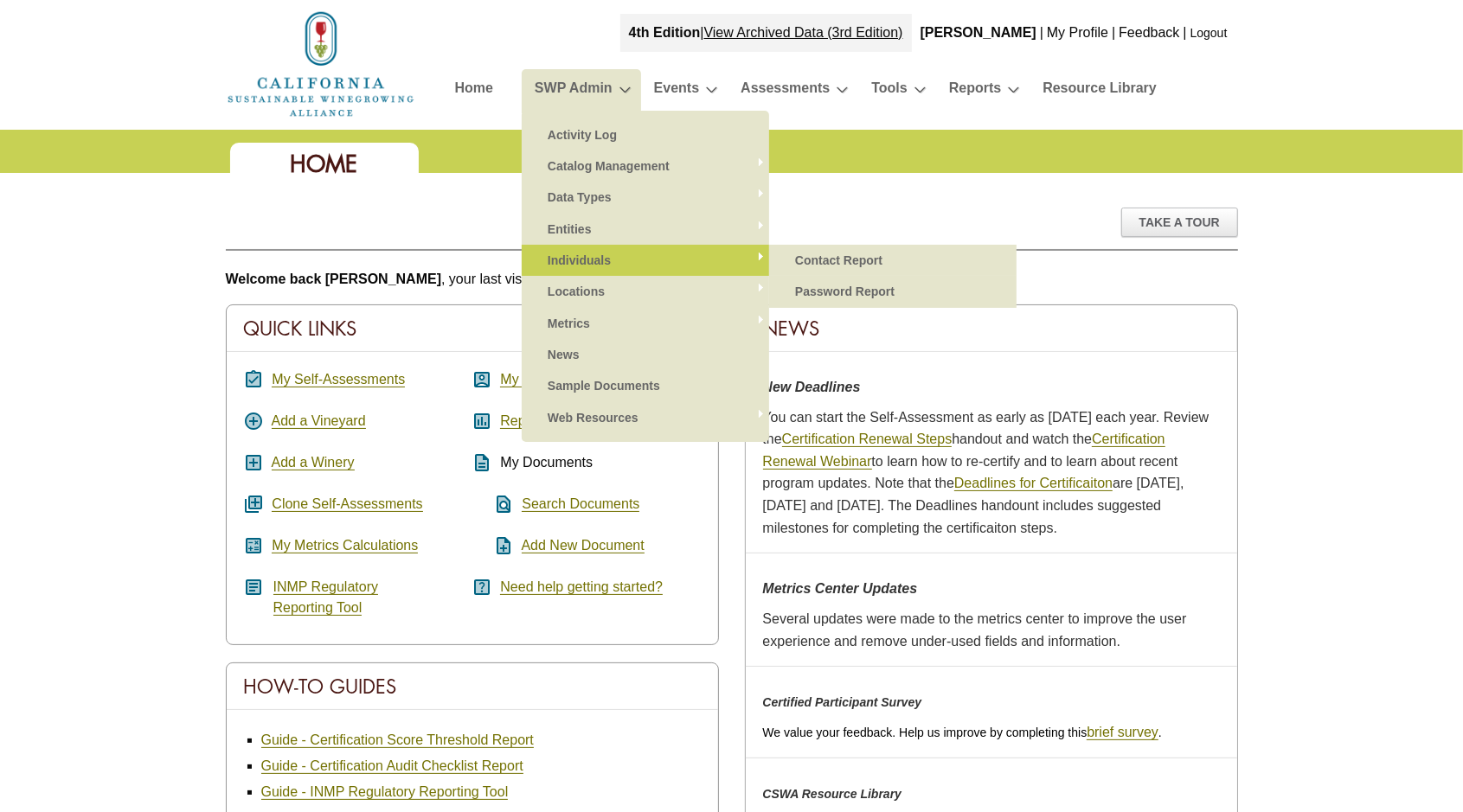
click at [587, 256] on link "Individuals" at bounding box center [645, 260] width 212 height 31
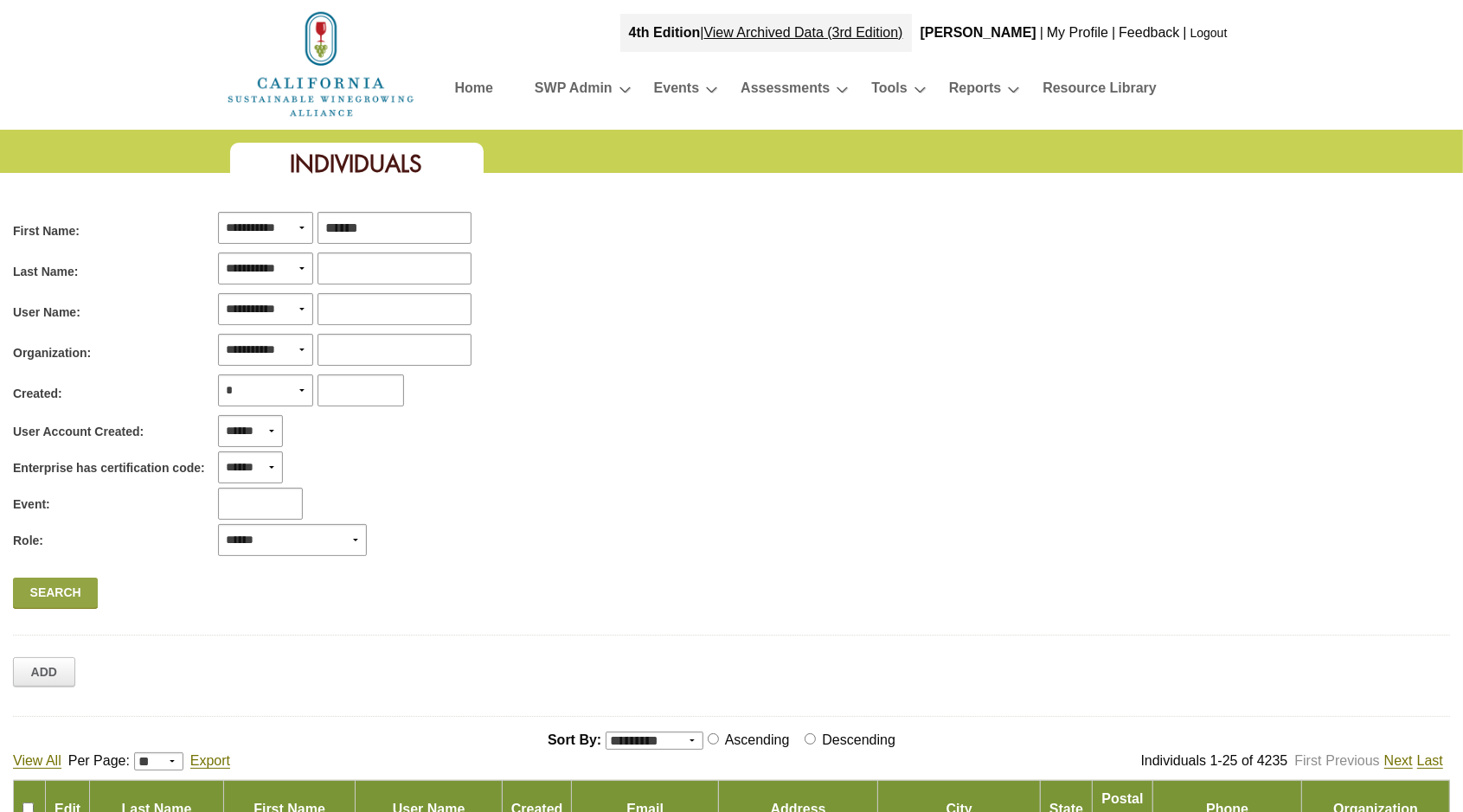
type input "******"
drag, startPoint x: 403, startPoint y: 229, endPoint x: 296, endPoint y: 228, distance: 107.0
click at [296, 228] on div "**********" at bounding box center [344, 227] width 262 height 40
type input "*****"
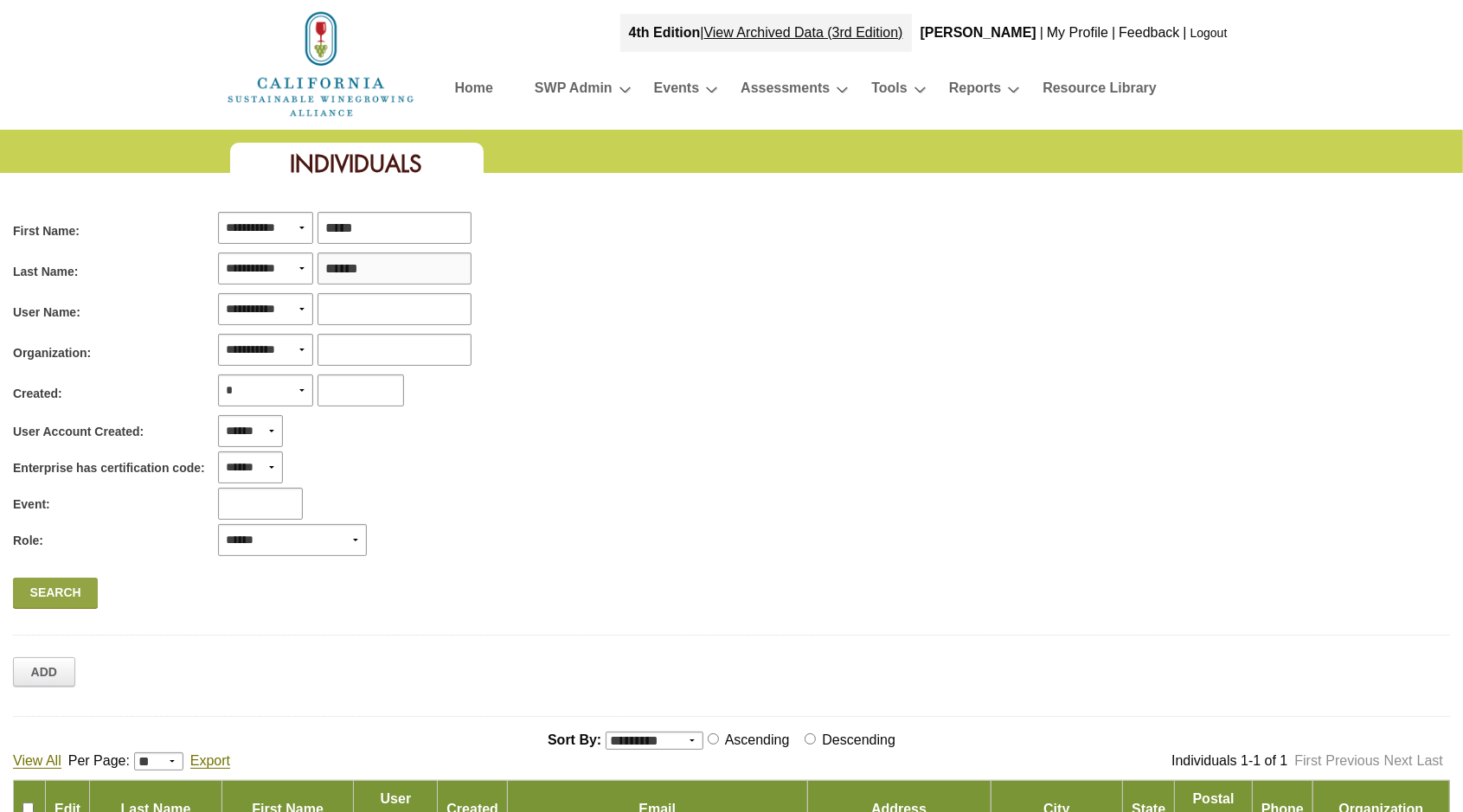
type input "*******"
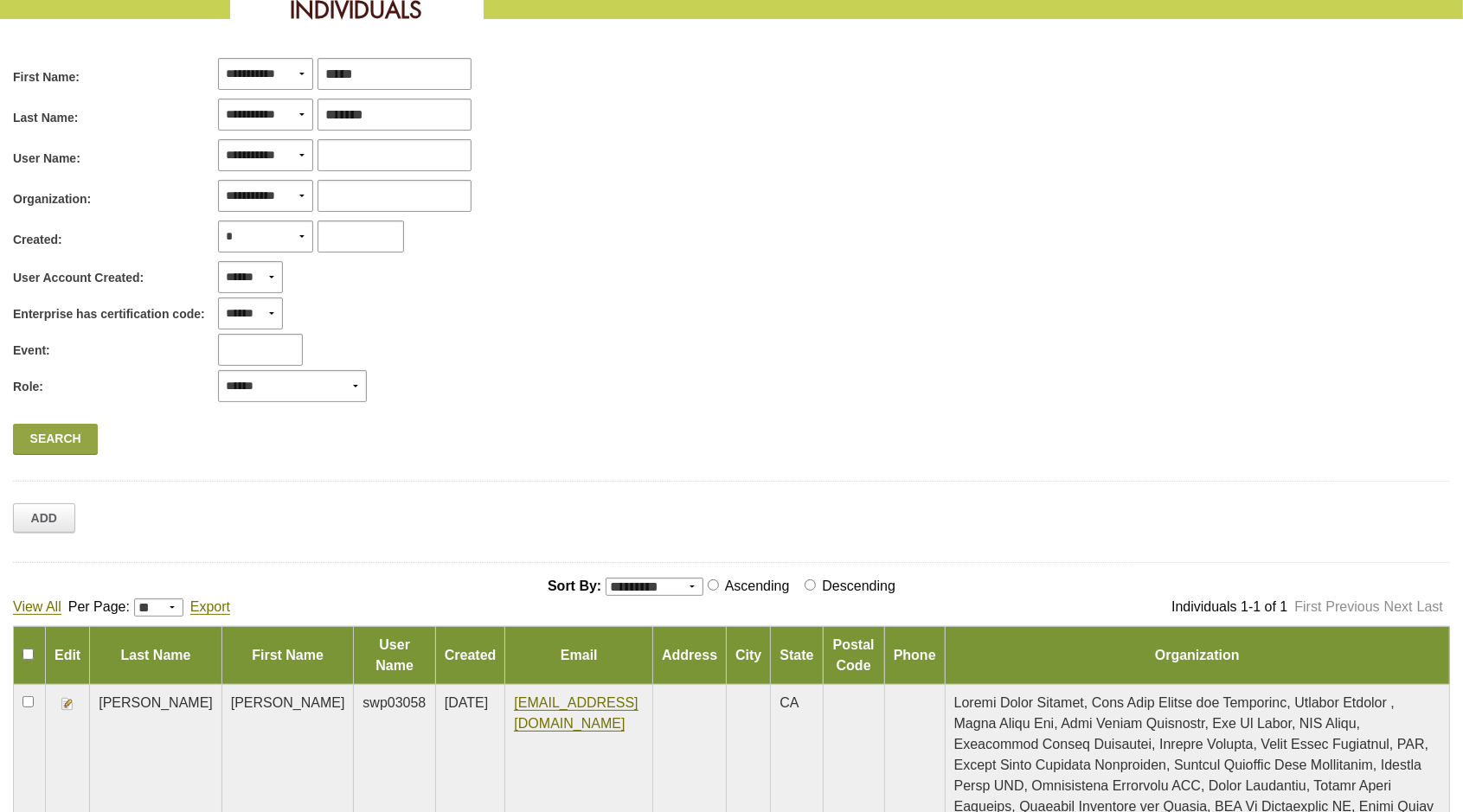
scroll to position [216, 0]
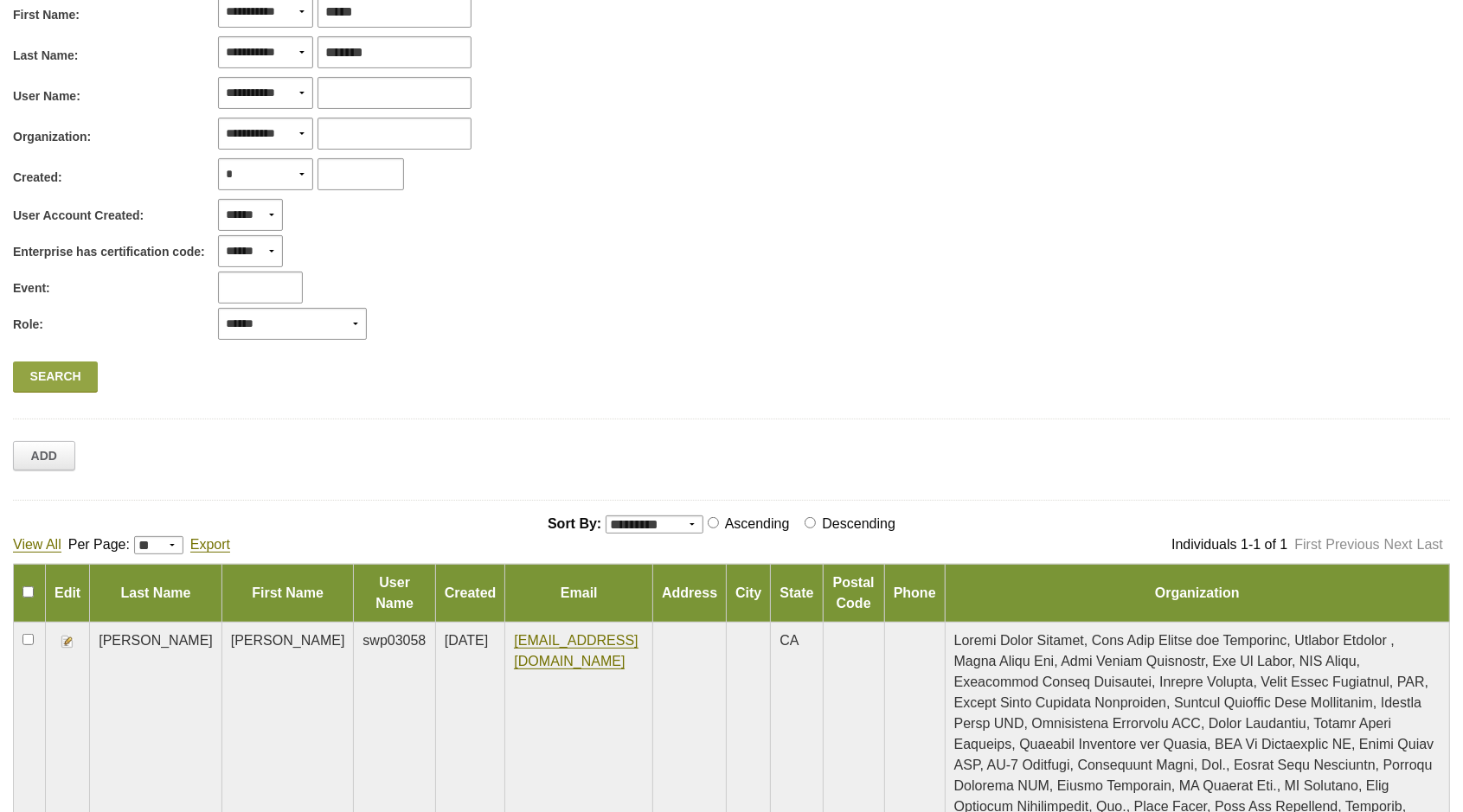
click at [63, 640] on img at bounding box center [67, 641] width 14 height 14
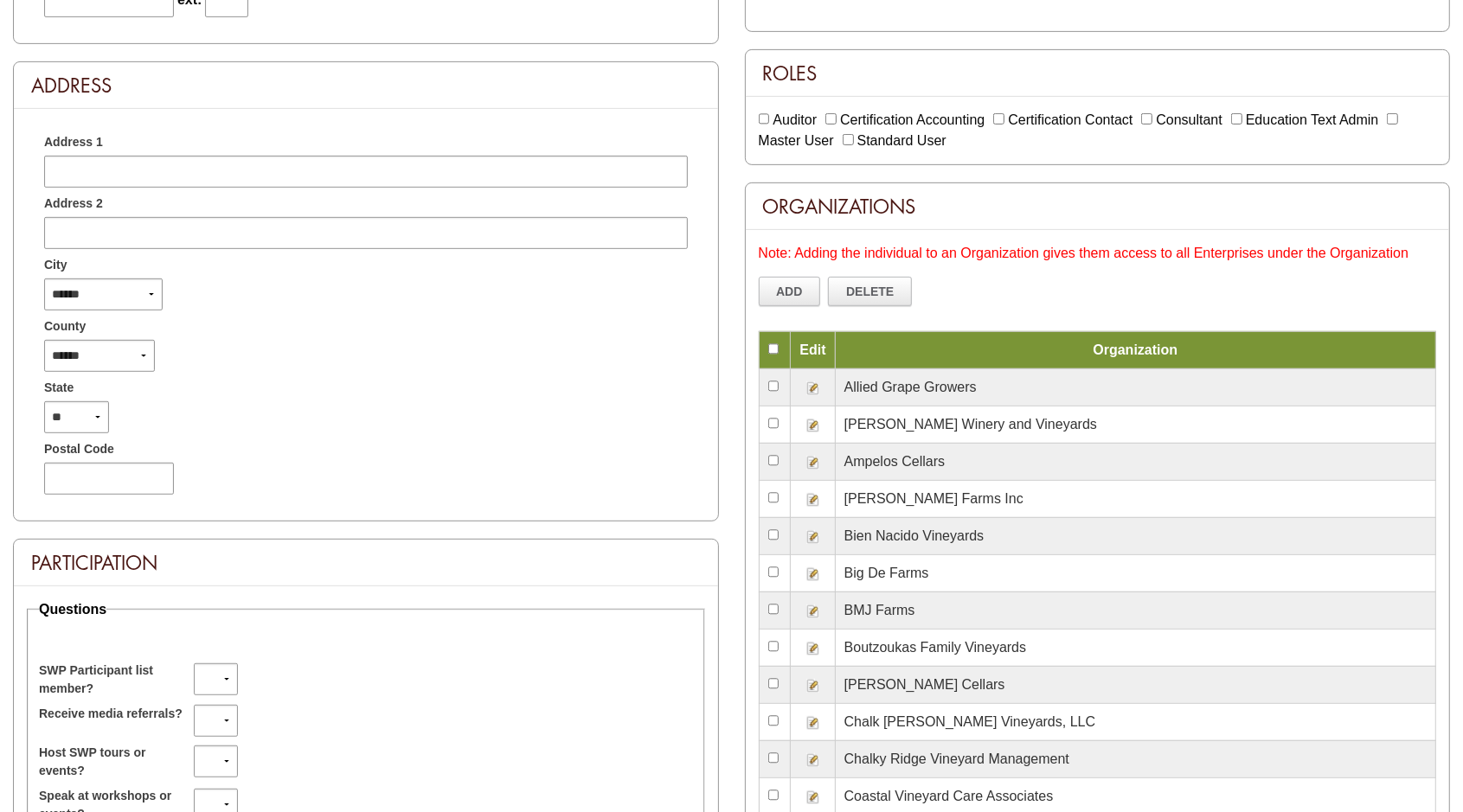
scroll to position [648, 0]
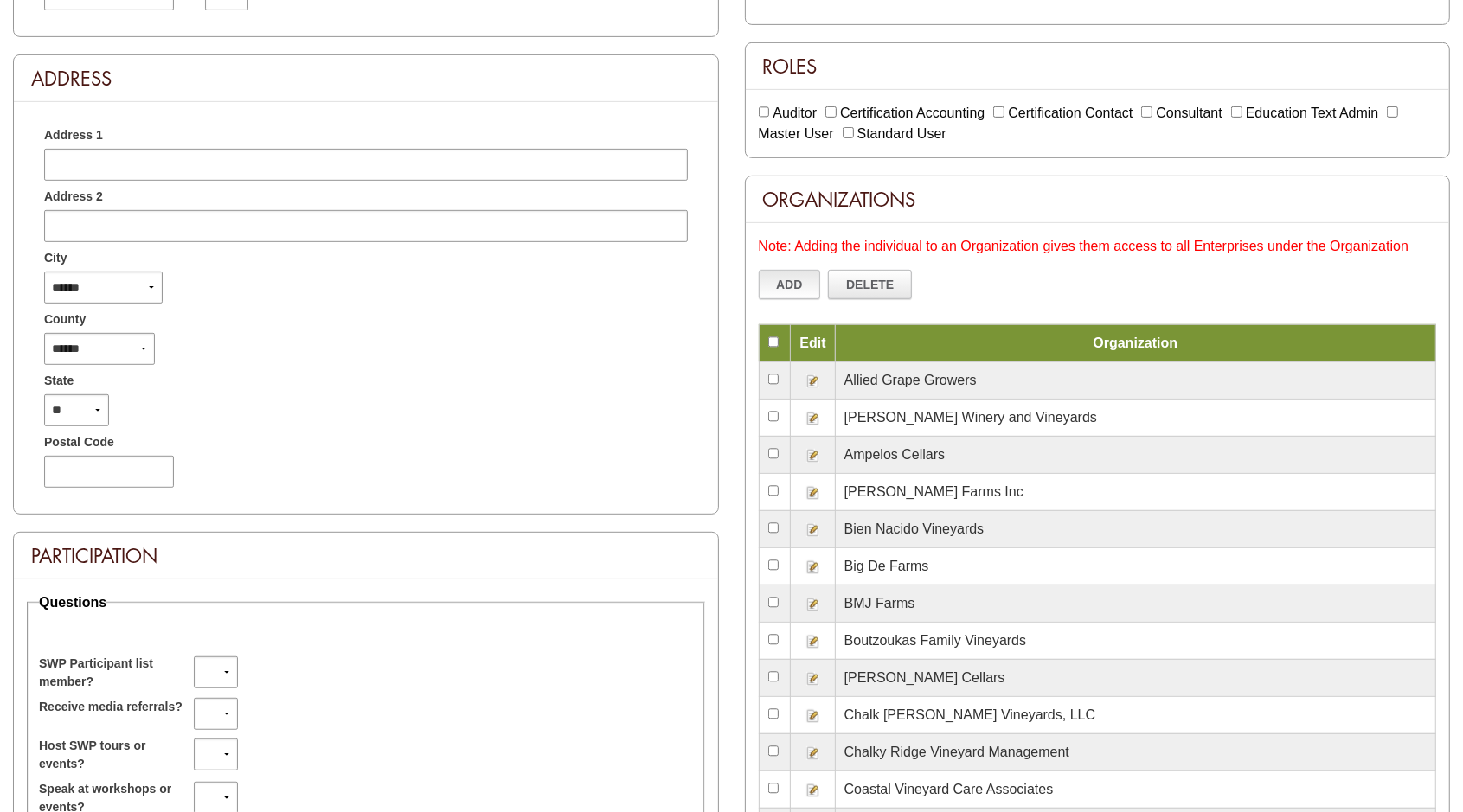
click at [794, 284] on link "Add" at bounding box center [789, 283] width 63 height 29
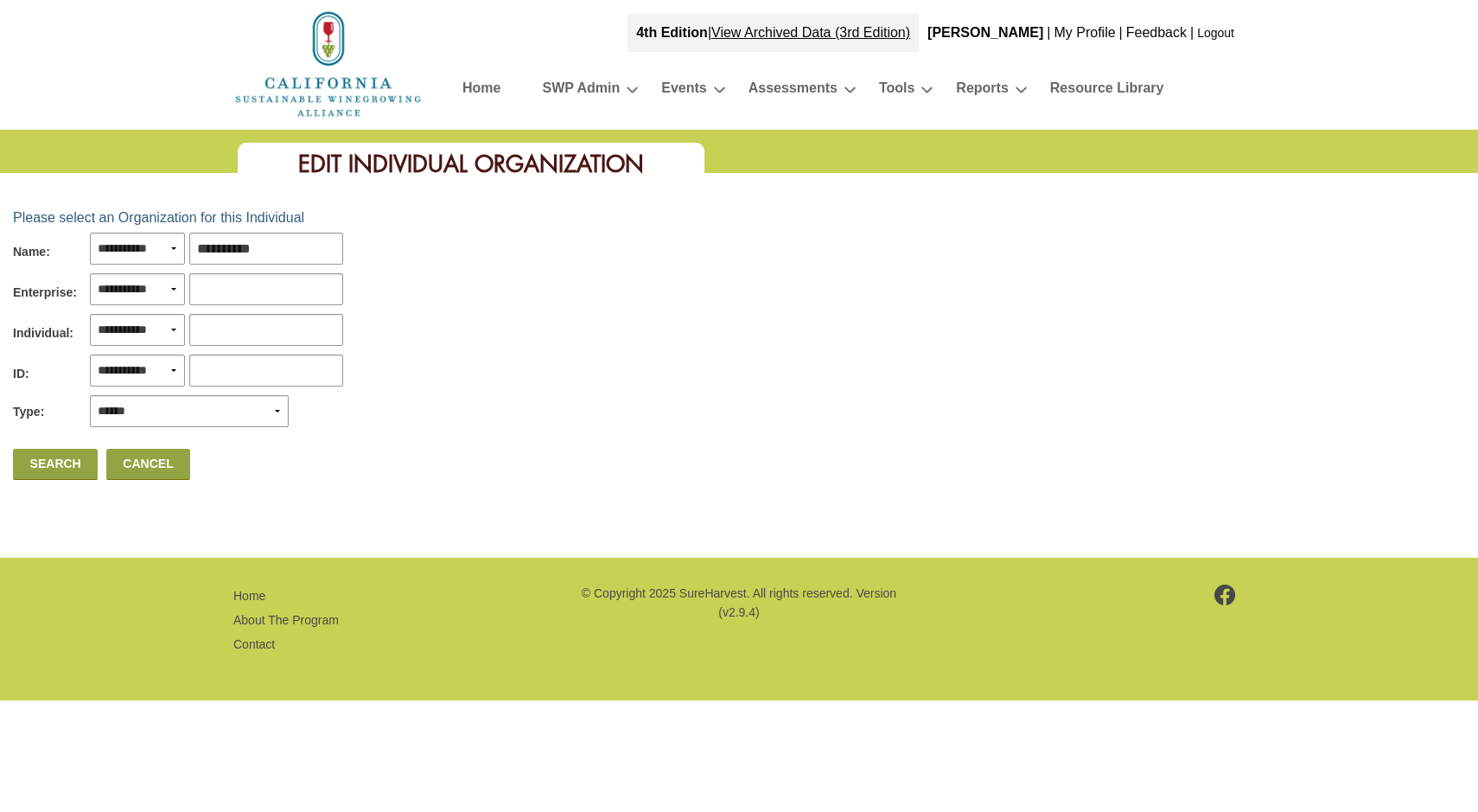
type input "**********"
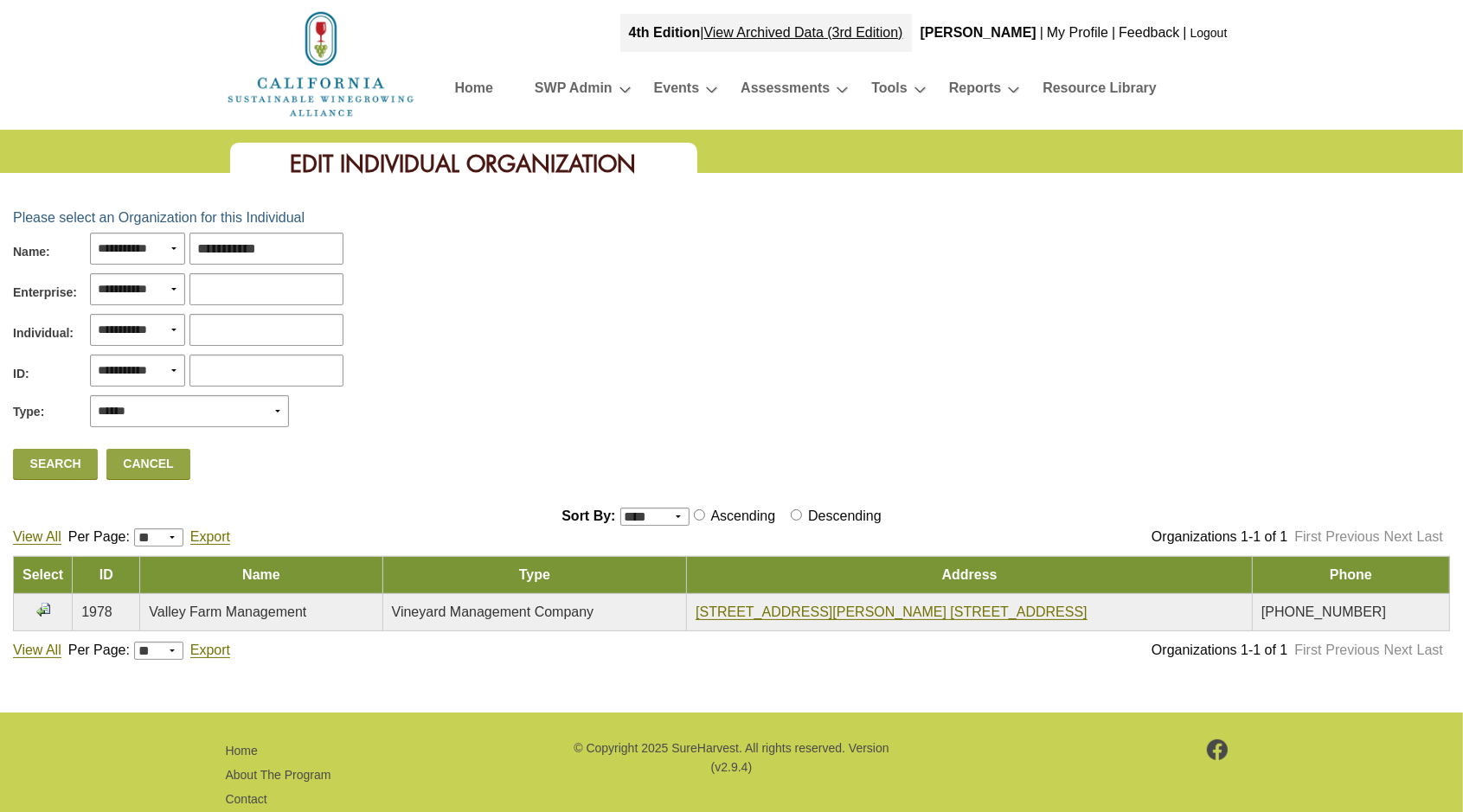
click at [41, 610] on input "image" at bounding box center [43, 609] width 14 height 14
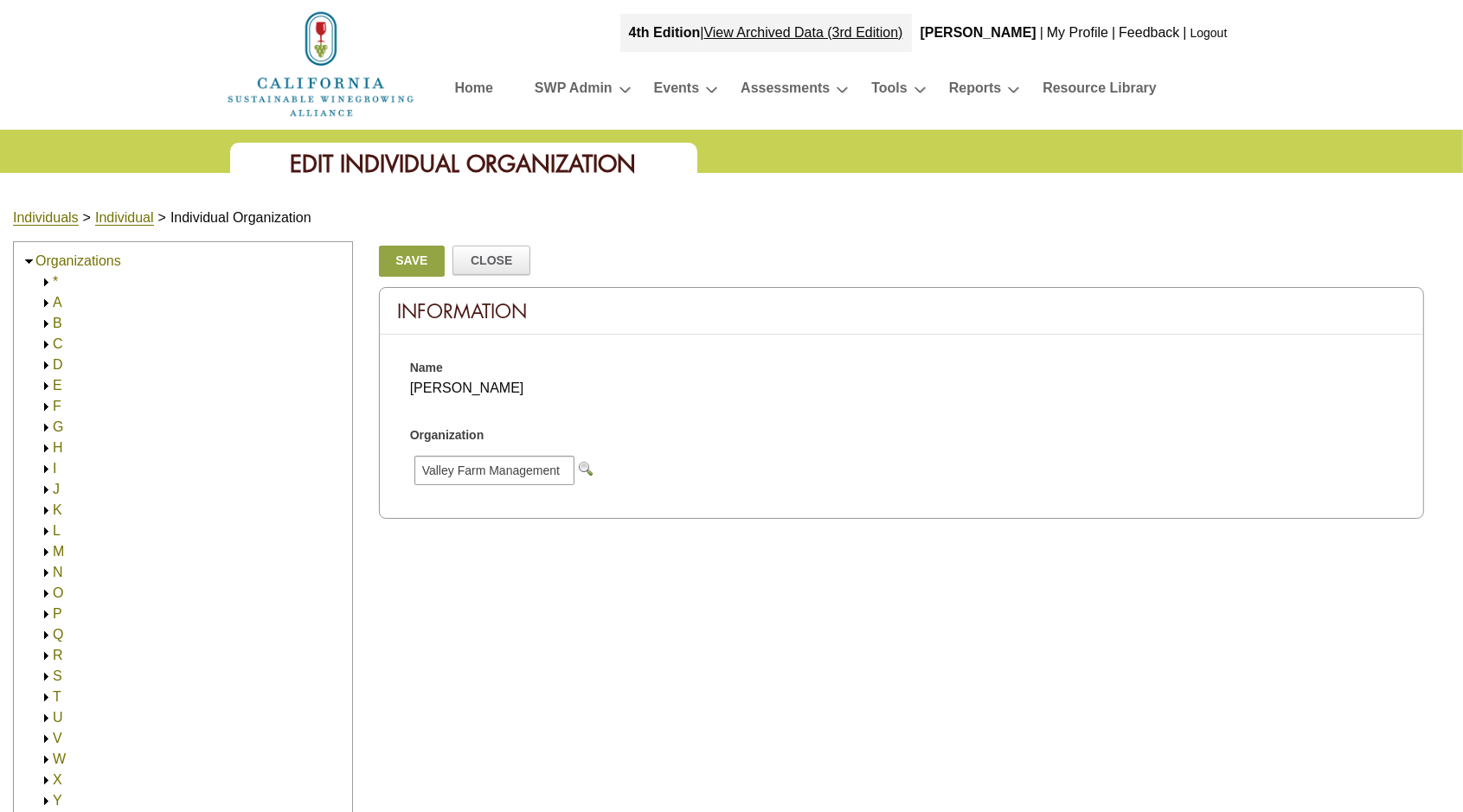
click at [406, 256] on link "Save" at bounding box center [412, 260] width 66 height 31
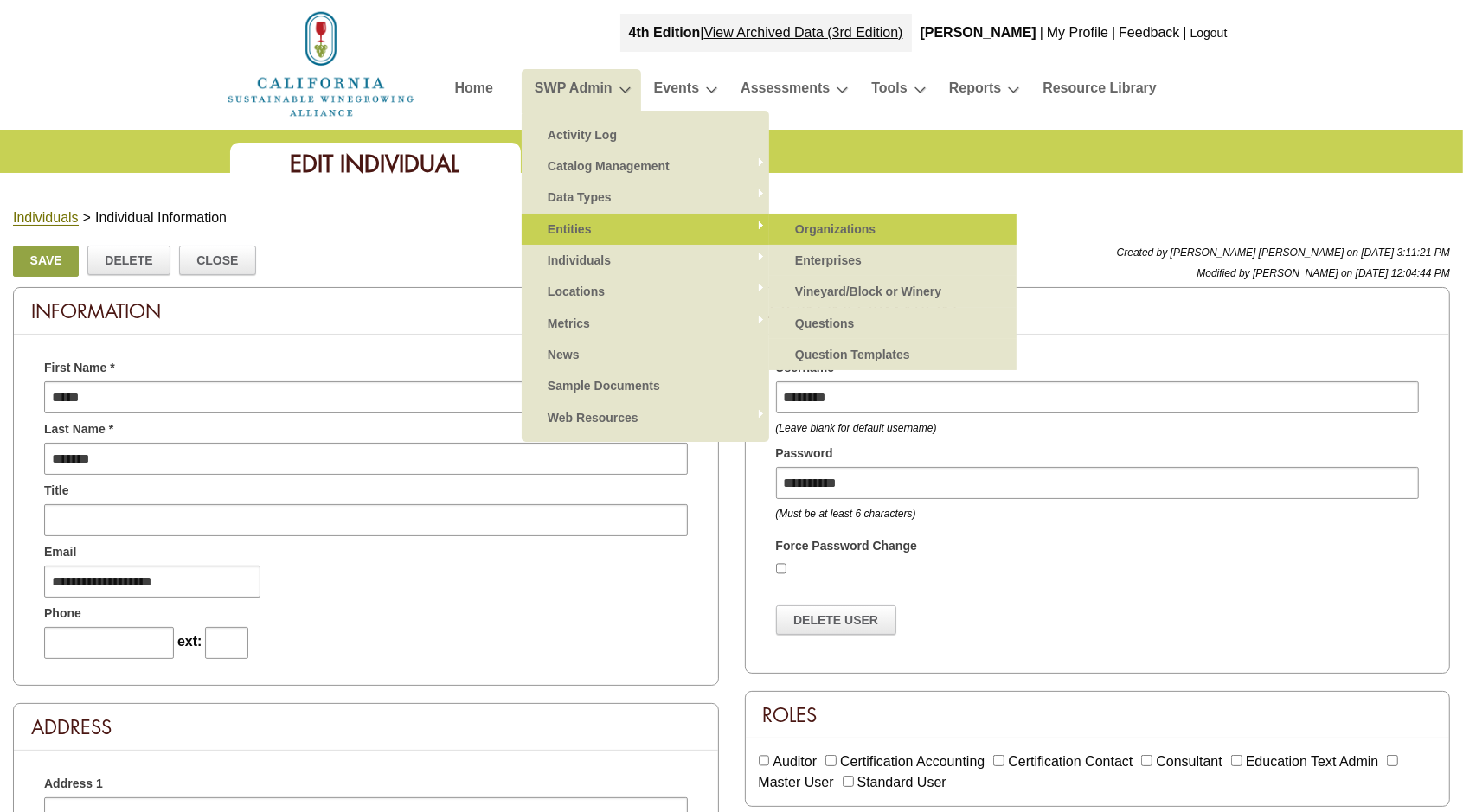
click at [823, 225] on link "Organizations" at bounding box center [892, 228] width 212 height 31
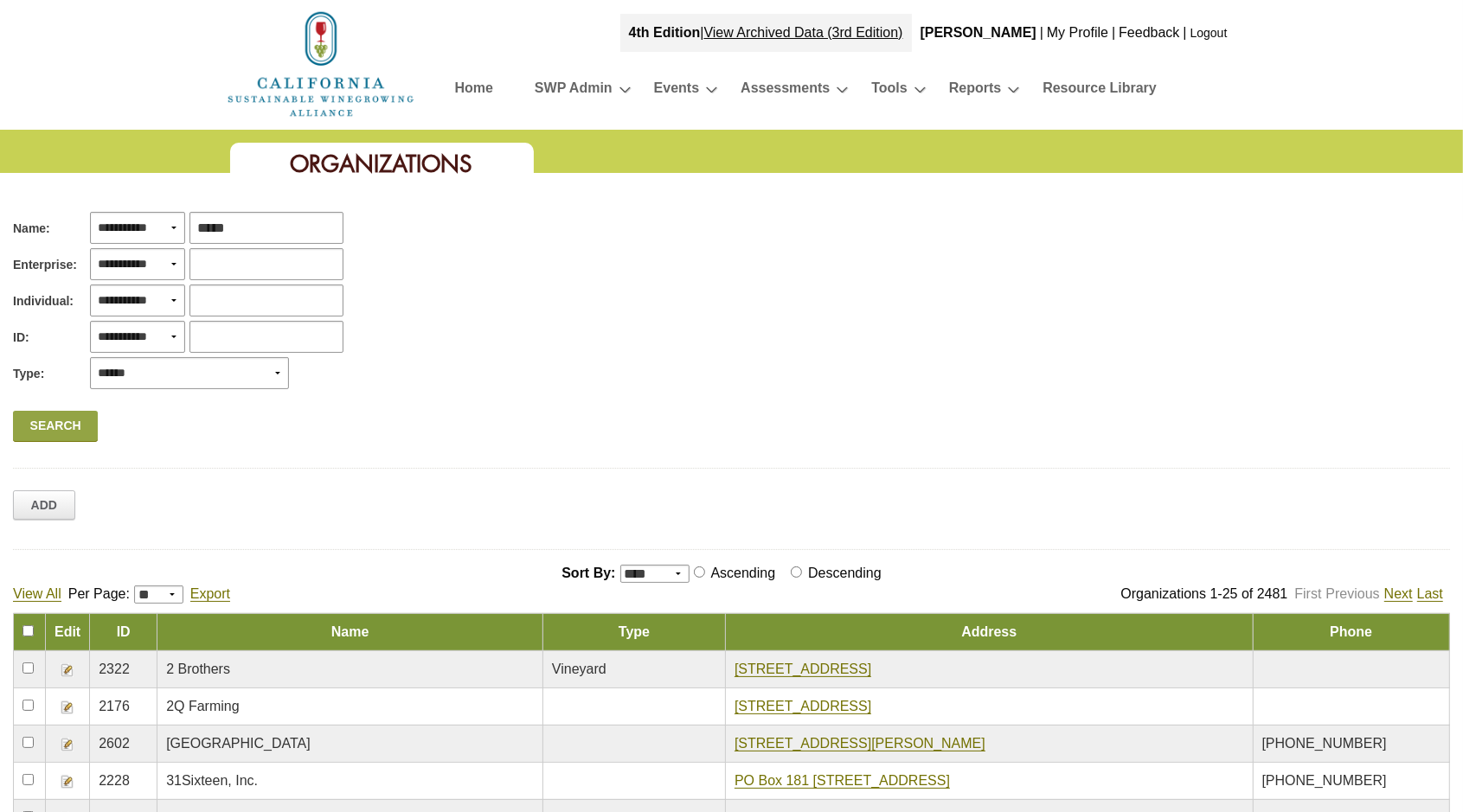
type input "******"
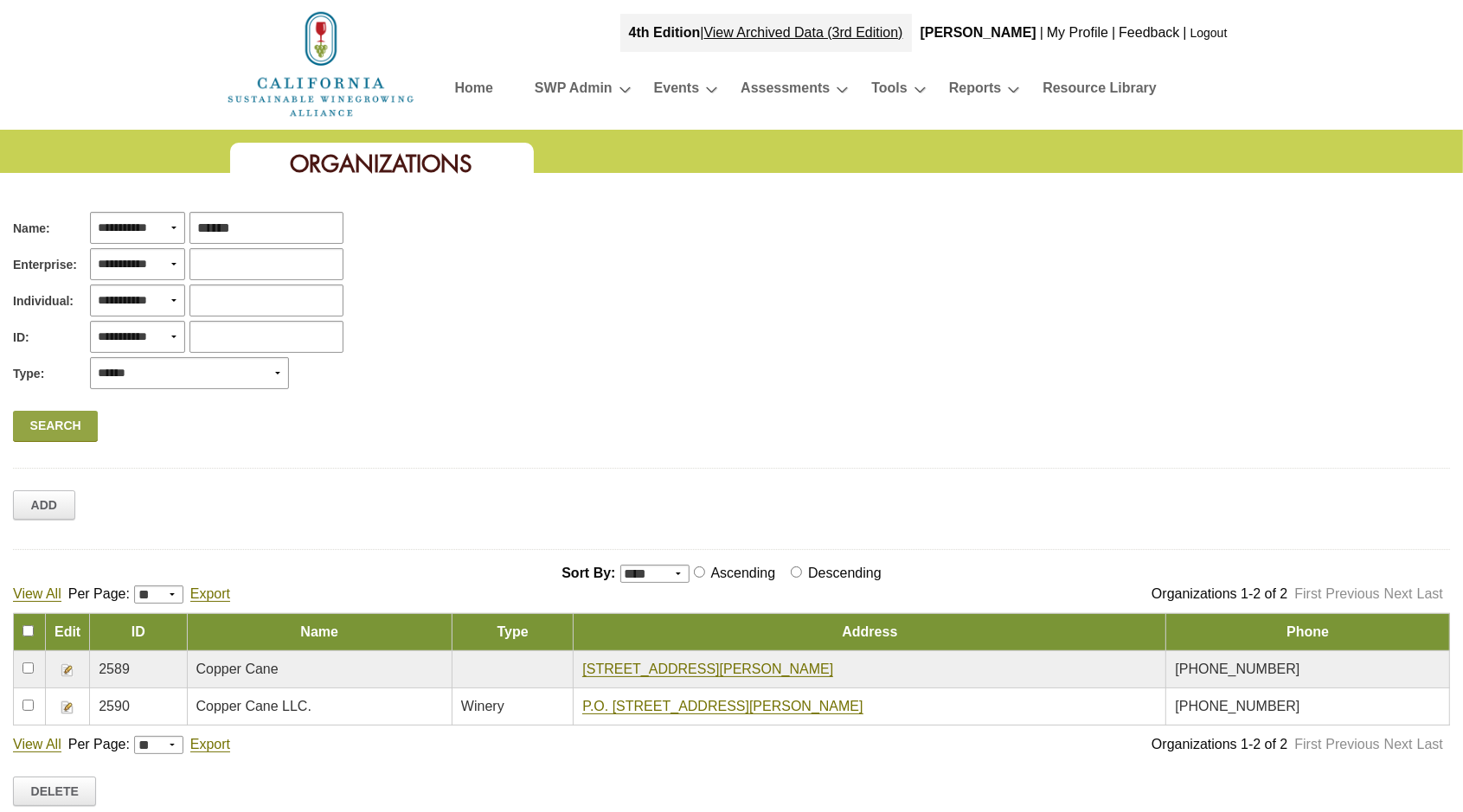
click at [70, 668] on img at bounding box center [67, 670] width 14 height 14
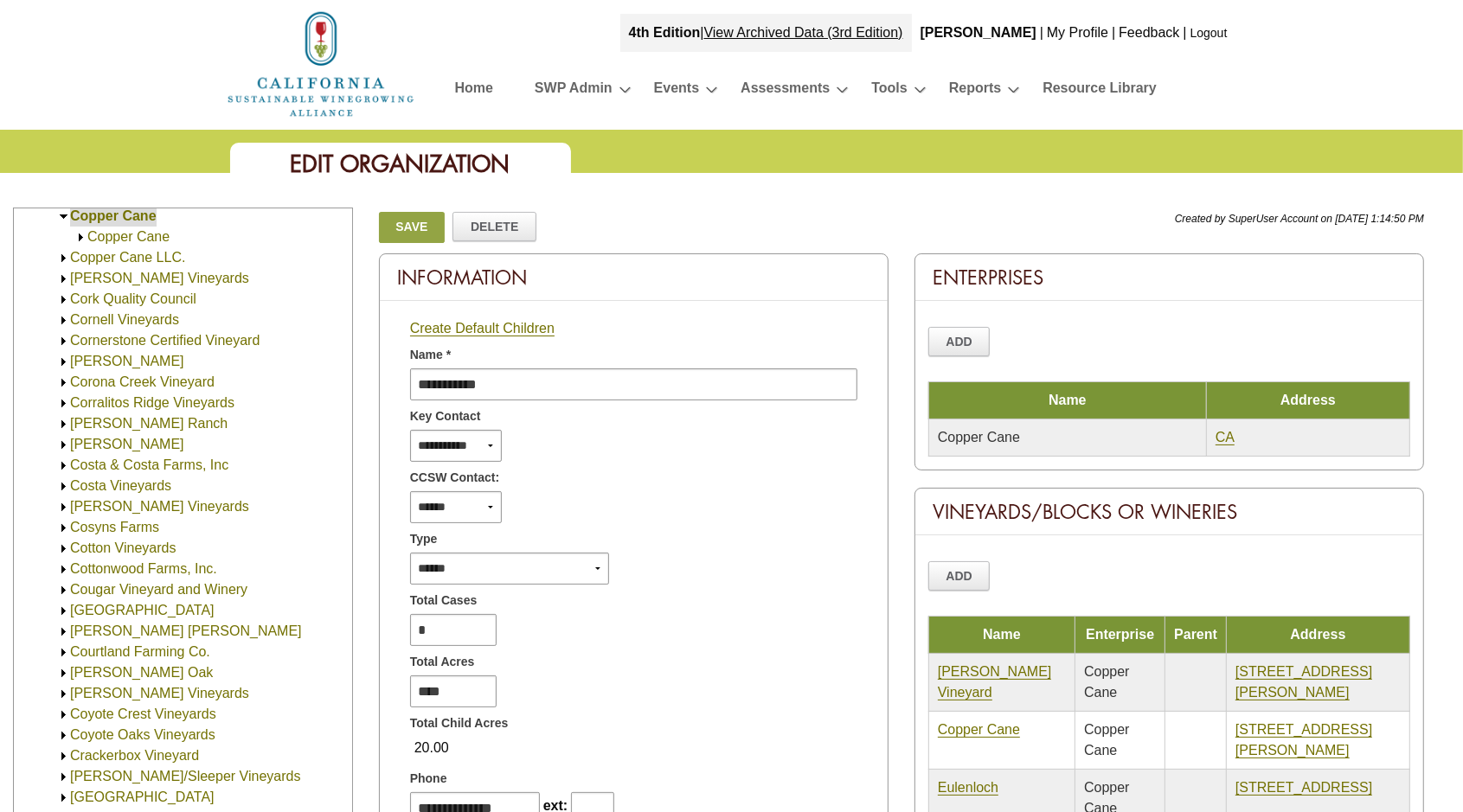
scroll to position [3887, 0]
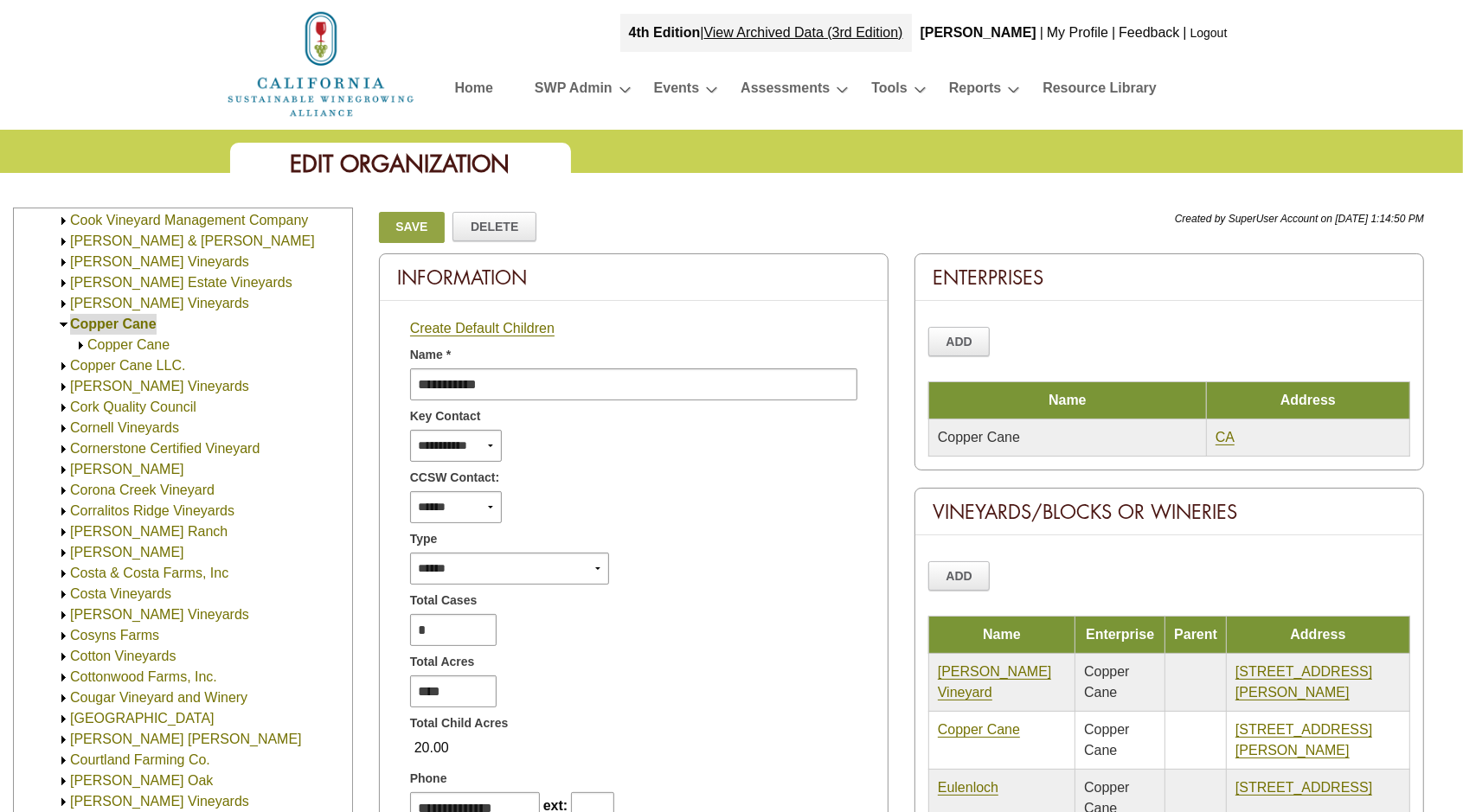
click at [63, 366] on img at bounding box center [64, 366] width 13 height 13
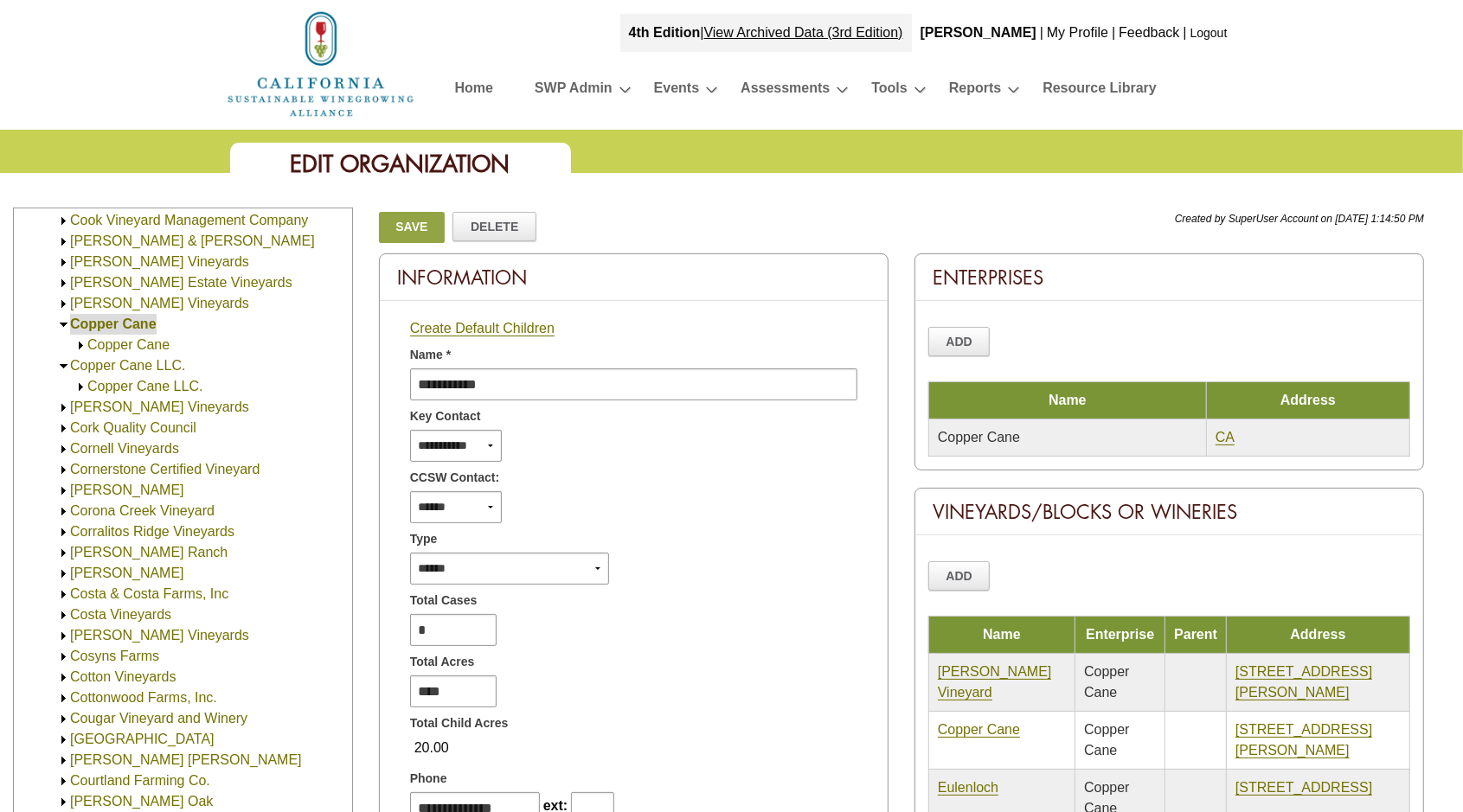
click at [79, 345] on img at bounding box center [80, 345] width 13 height 13
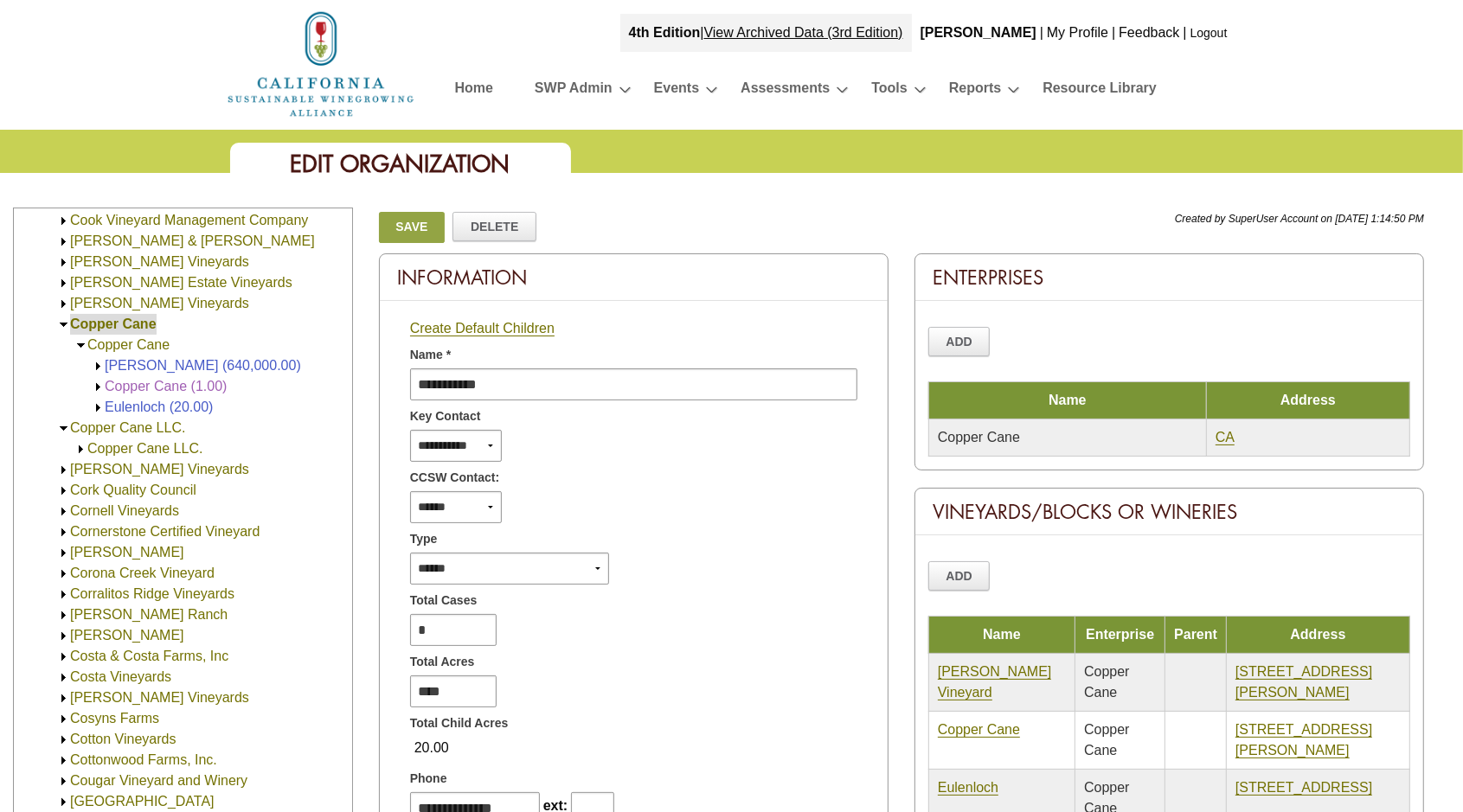
click at [79, 446] on img at bounding box center [80, 449] width 13 height 13
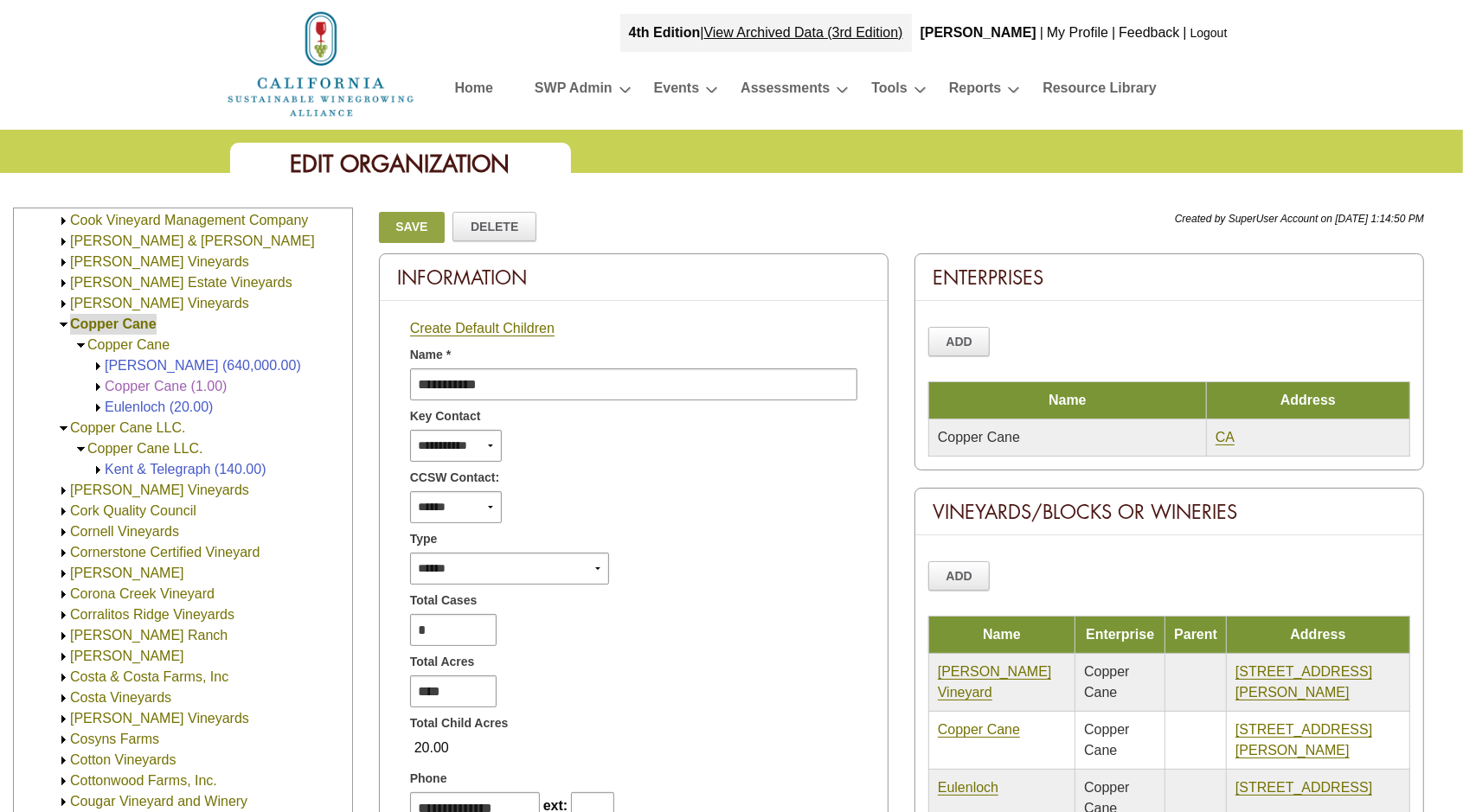
click at [96, 470] on img at bounding box center [98, 470] width 13 height 13
click at [61, 428] on img at bounding box center [64, 428] width 13 height 13
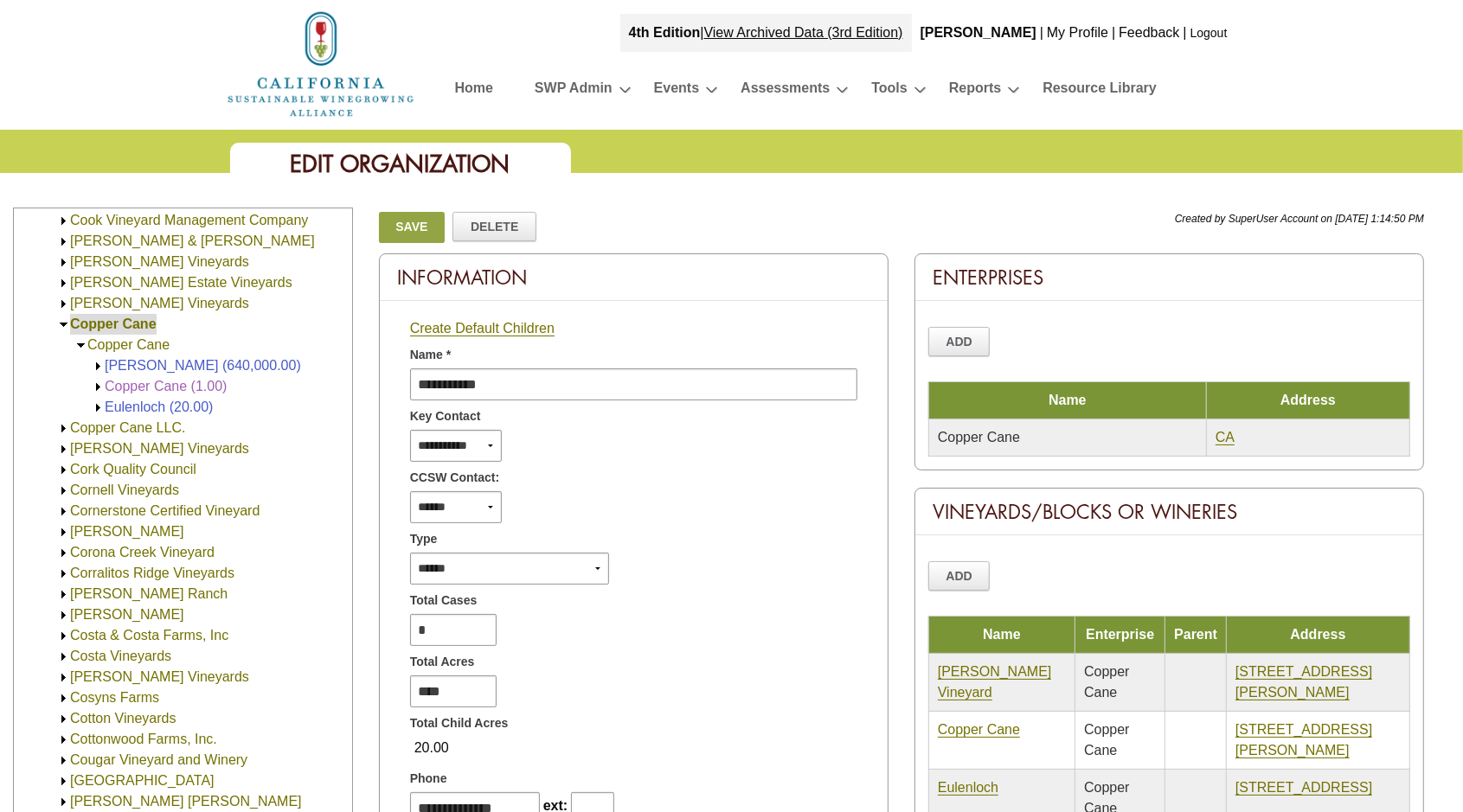
click at [131, 344] on link "Copper Cane" at bounding box center [128, 344] width 82 height 15
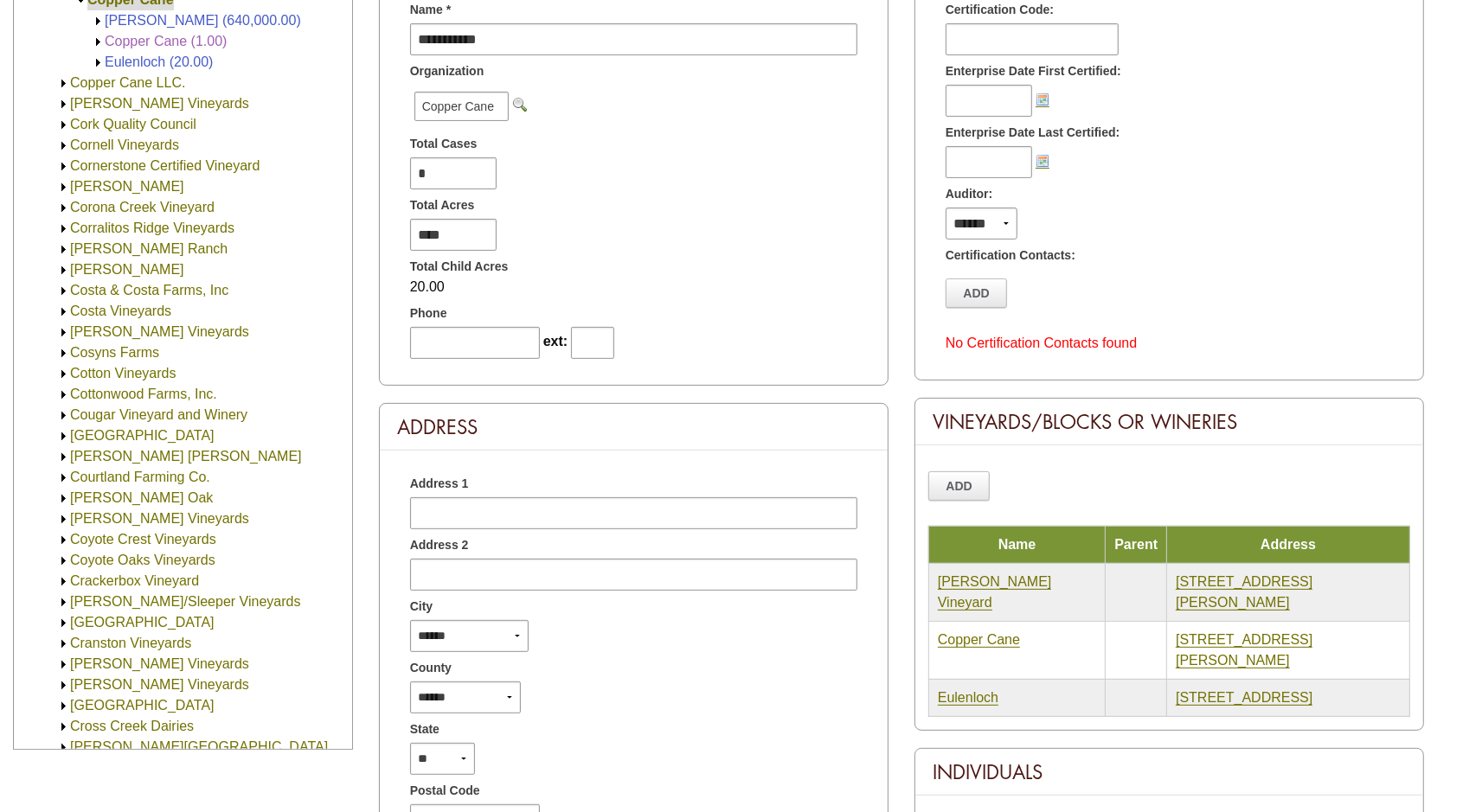
scroll to position [109, 0]
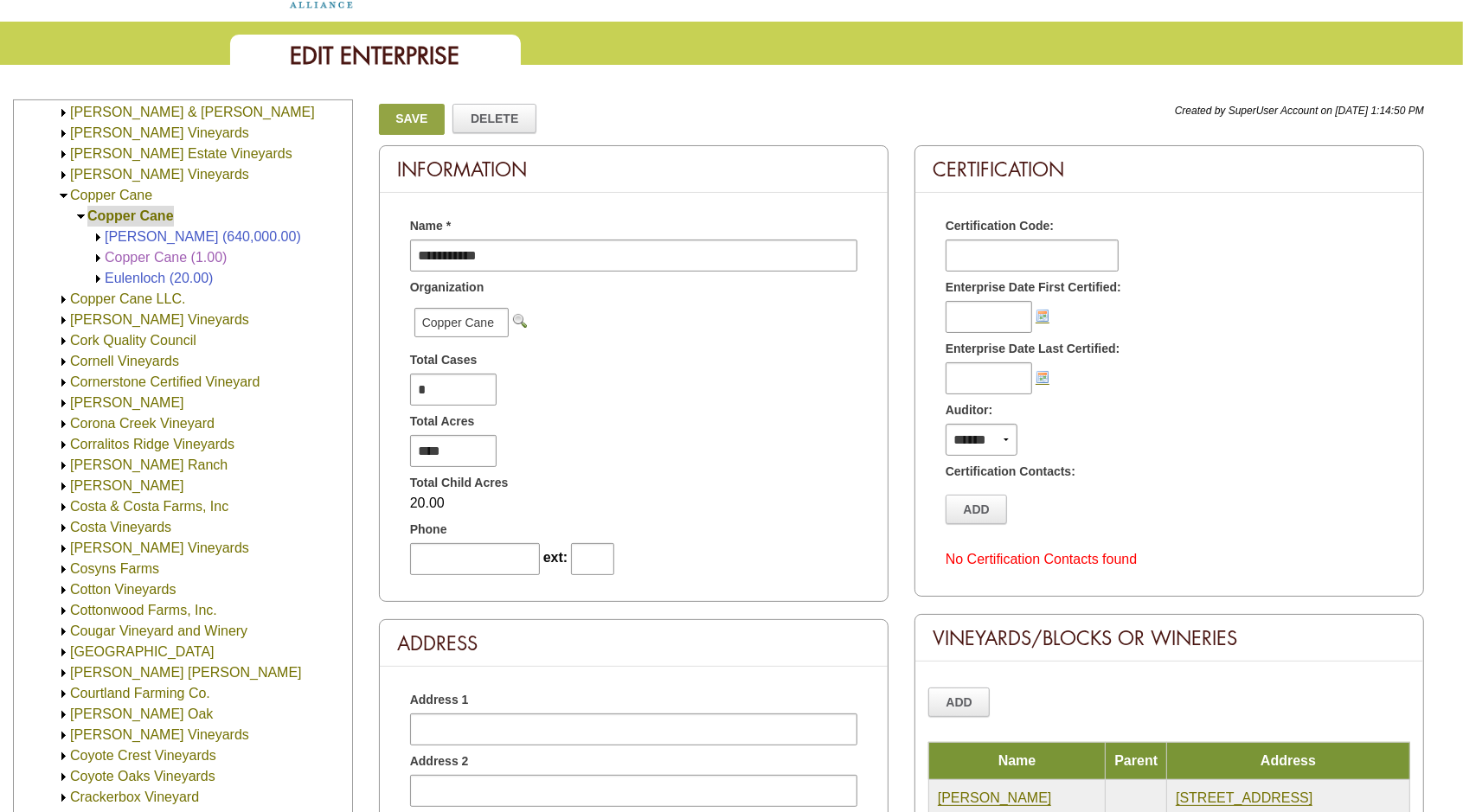
click at [119, 191] on link "Copper Cane" at bounding box center [111, 196] width 82 height 15
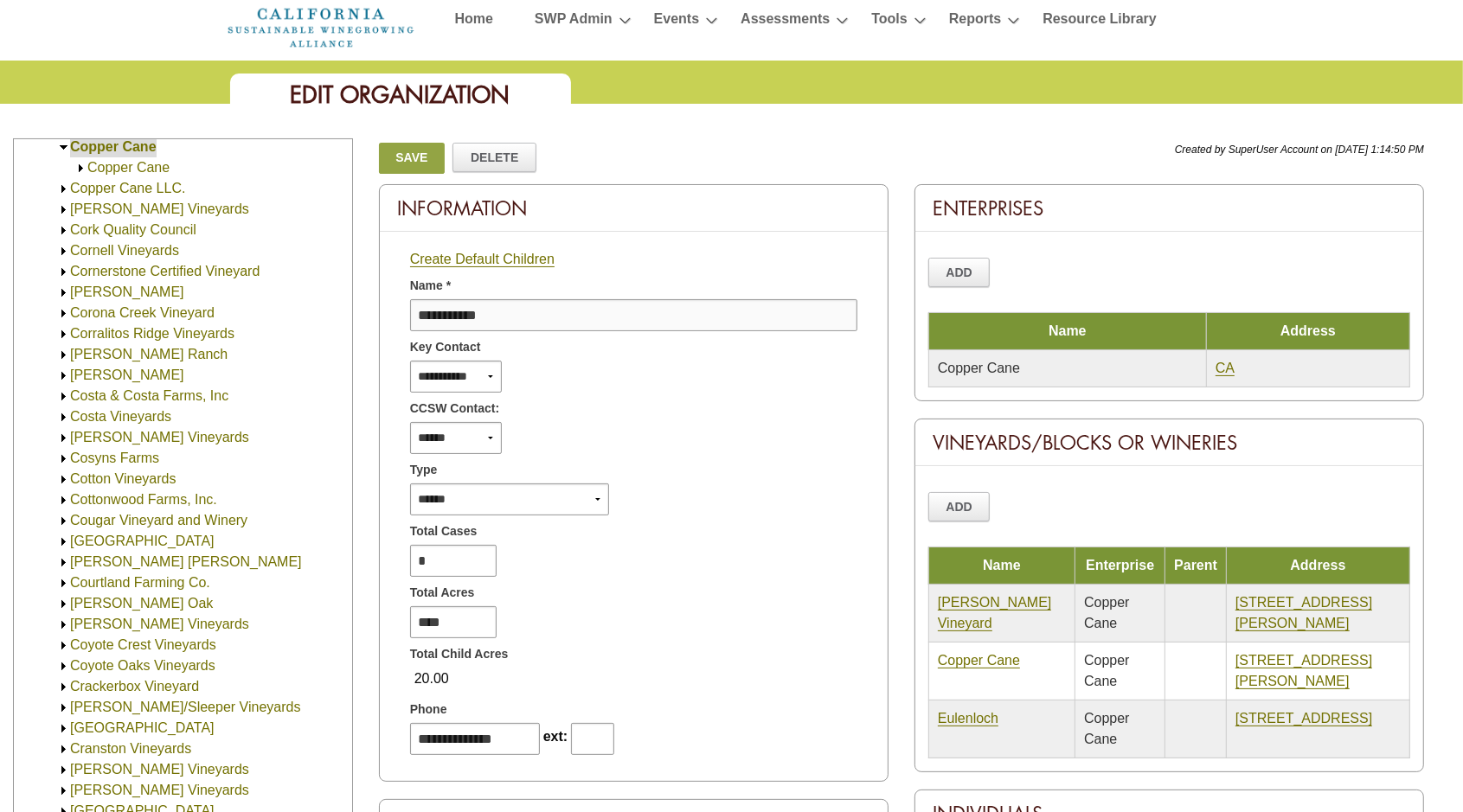
scroll to position [109, 0]
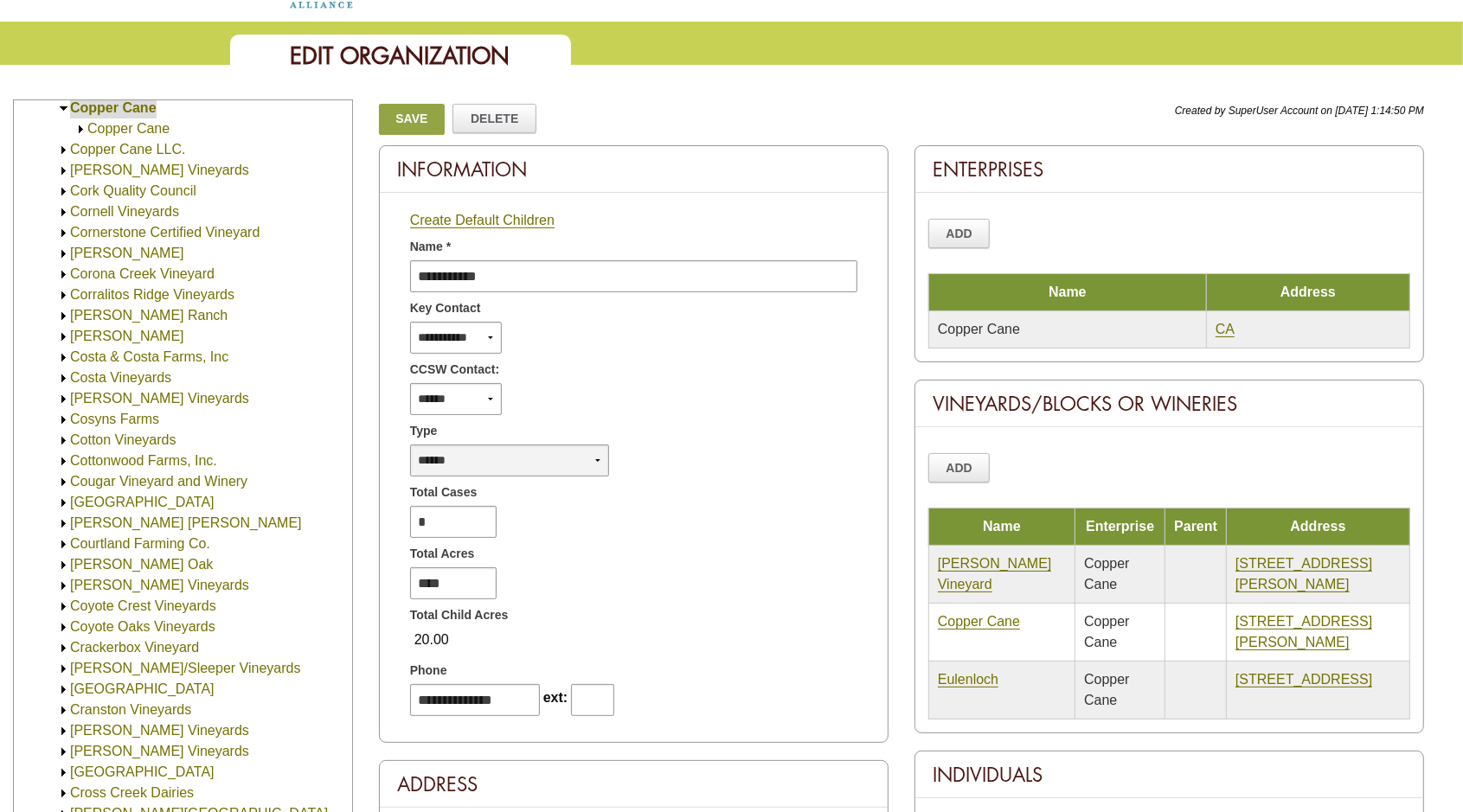
click at [595, 455] on select "**********" at bounding box center [509, 460] width 199 height 32
select select "*"
click at [410, 444] on select "**********" at bounding box center [509, 460] width 199 height 32
click at [402, 119] on link "Save" at bounding box center [412, 119] width 66 height 31
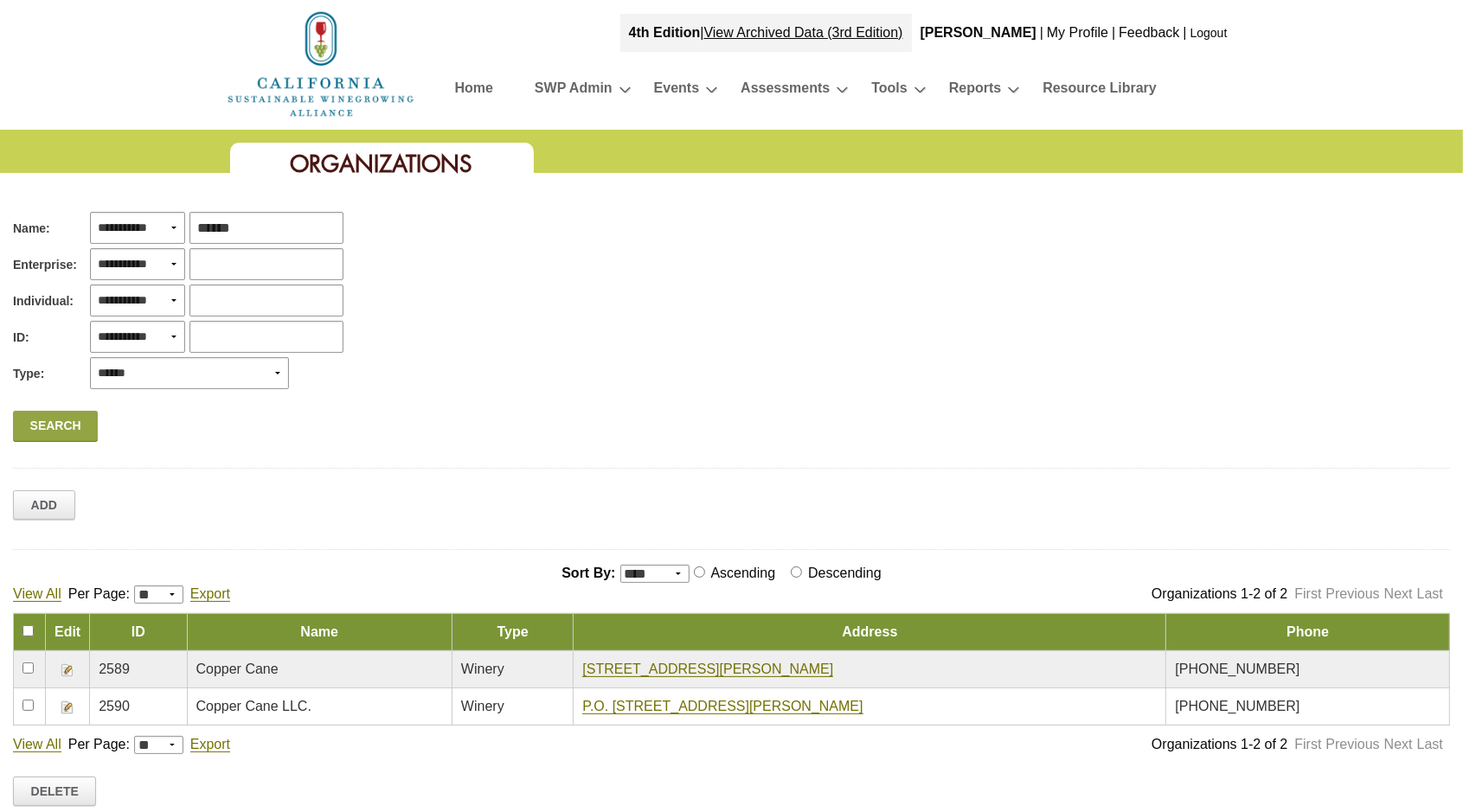
click at [65, 668] on img at bounding box center [67, 670] width 14 height 14
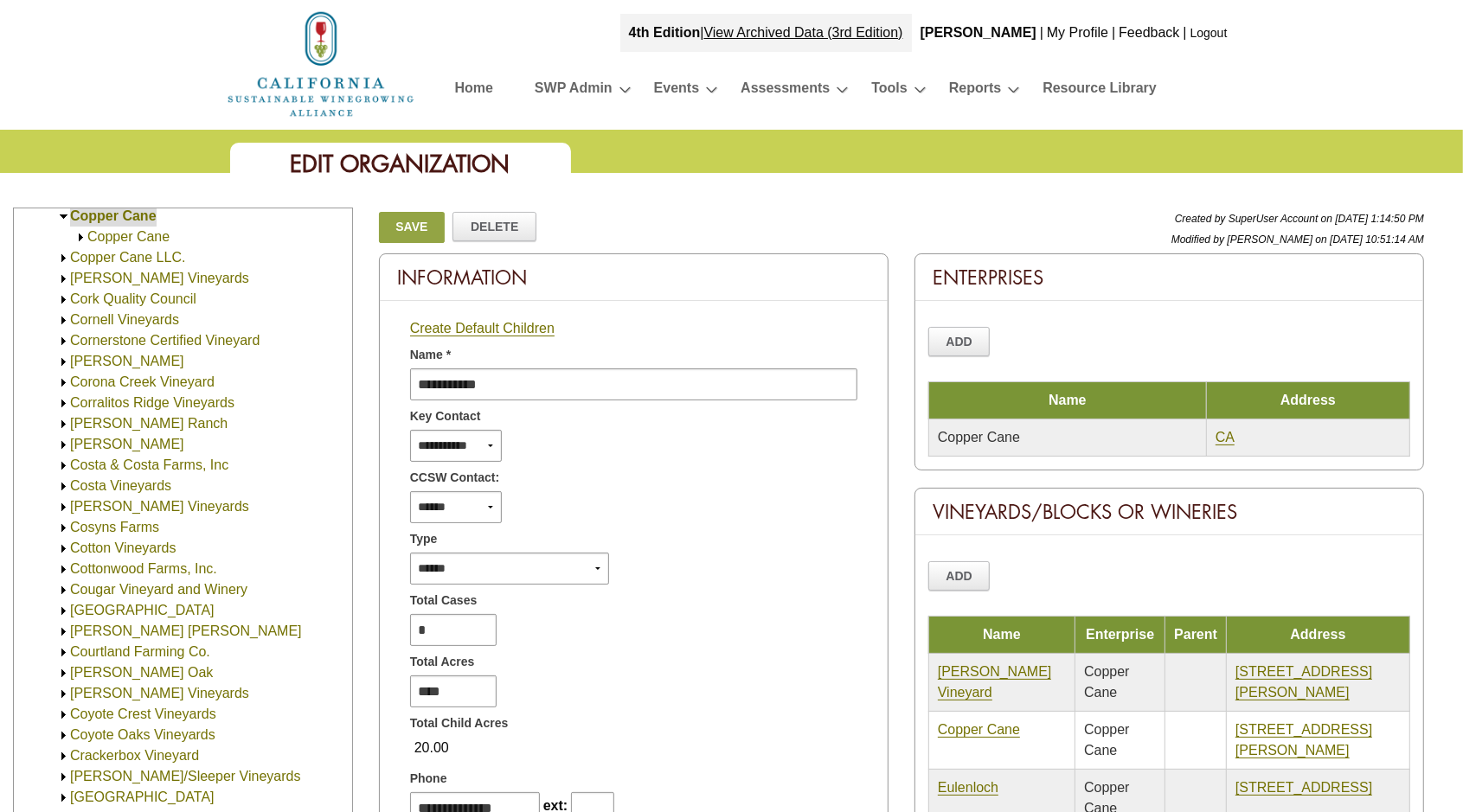
click at [79, 234] on img at bounding box center [80, 238] width 13 height 13
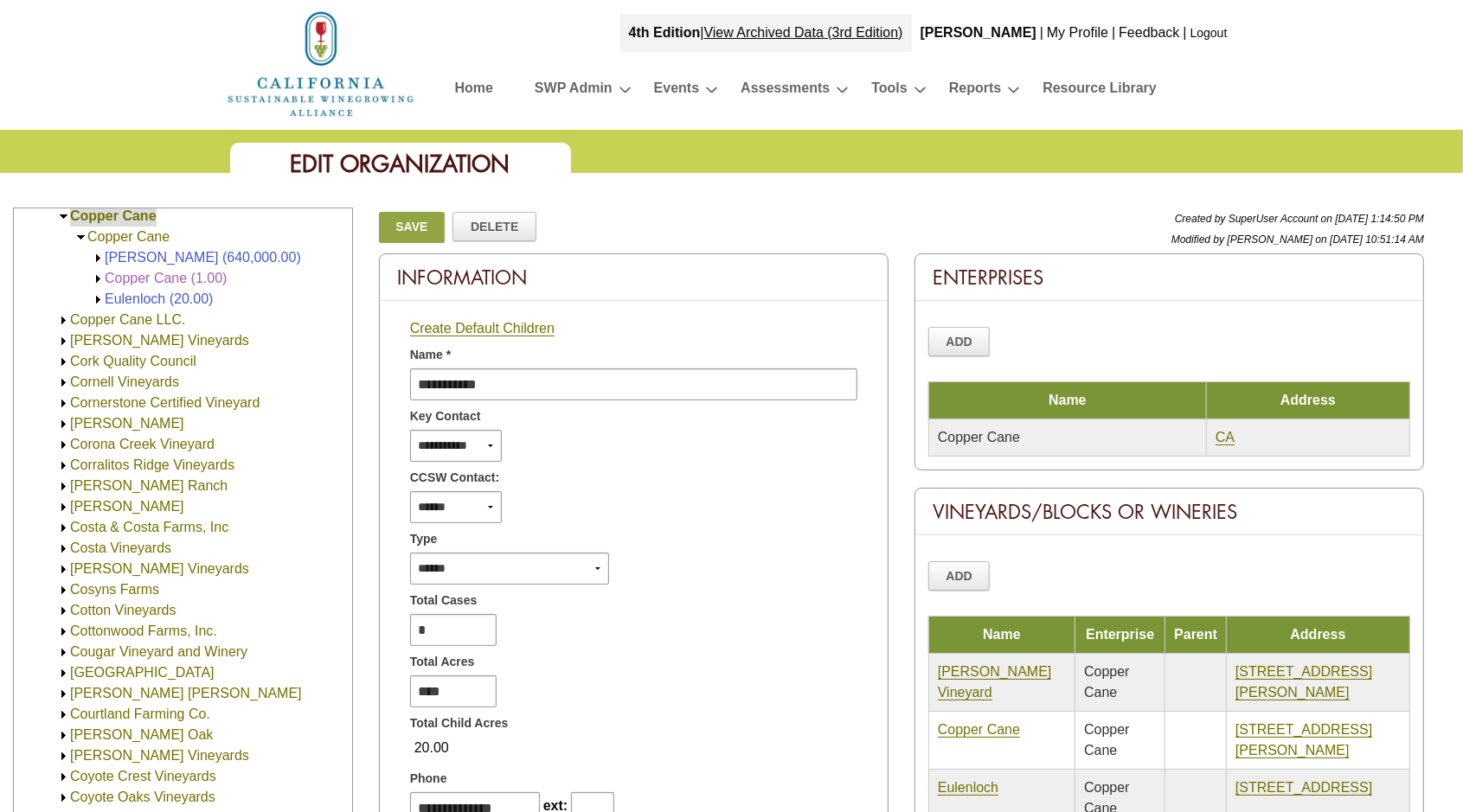
click at [149, 277] on span "Copper Cane (1.00)" at bounding box center [166, 278] width 122 height 15
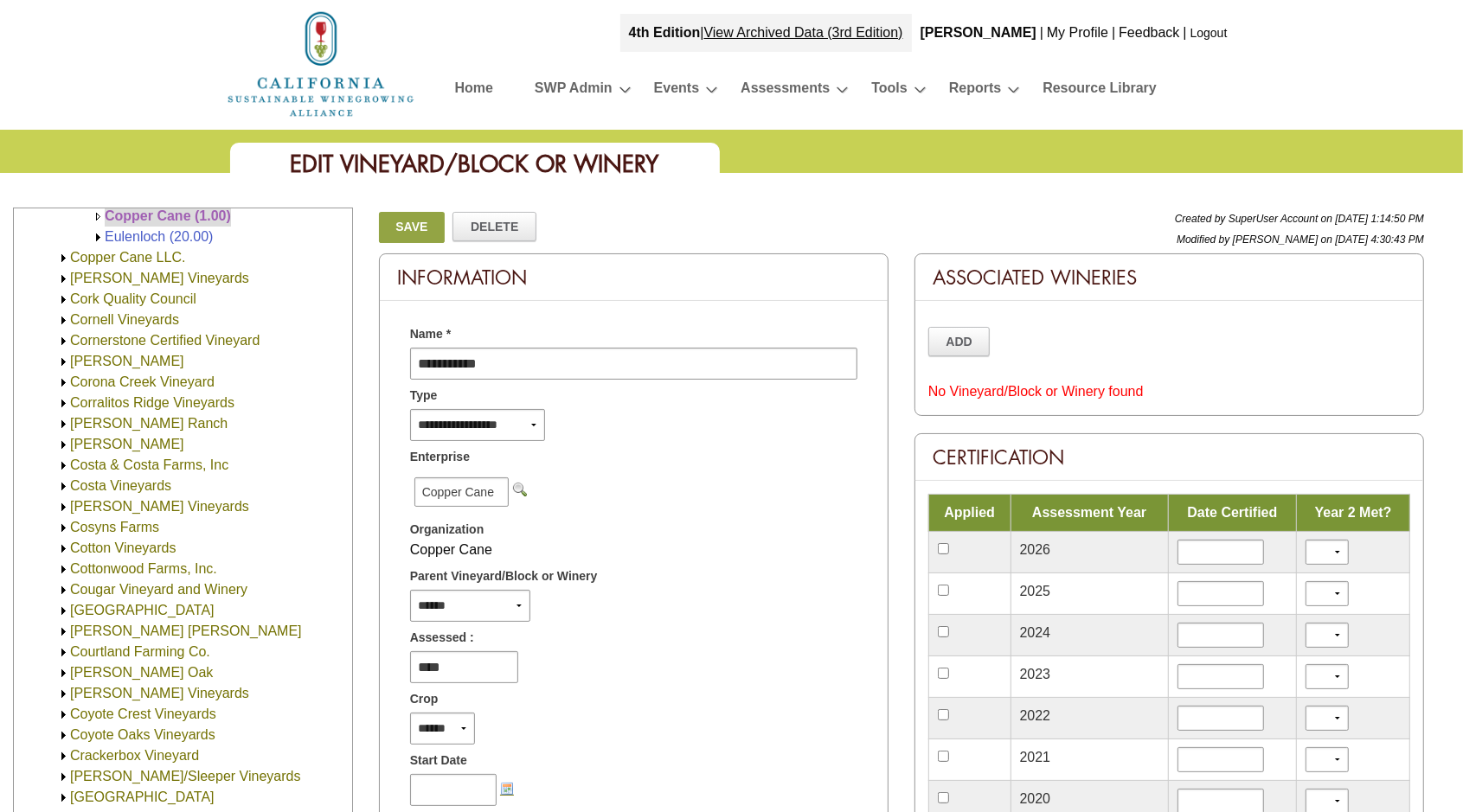
click at [934, 401] on div "Add No Vineyard/Block or Winery found" at bounding box center [1169, 354] width 507 height 106
click at [964, 341] on link "Add" at bounding box center [959, 341] width 63 height 29
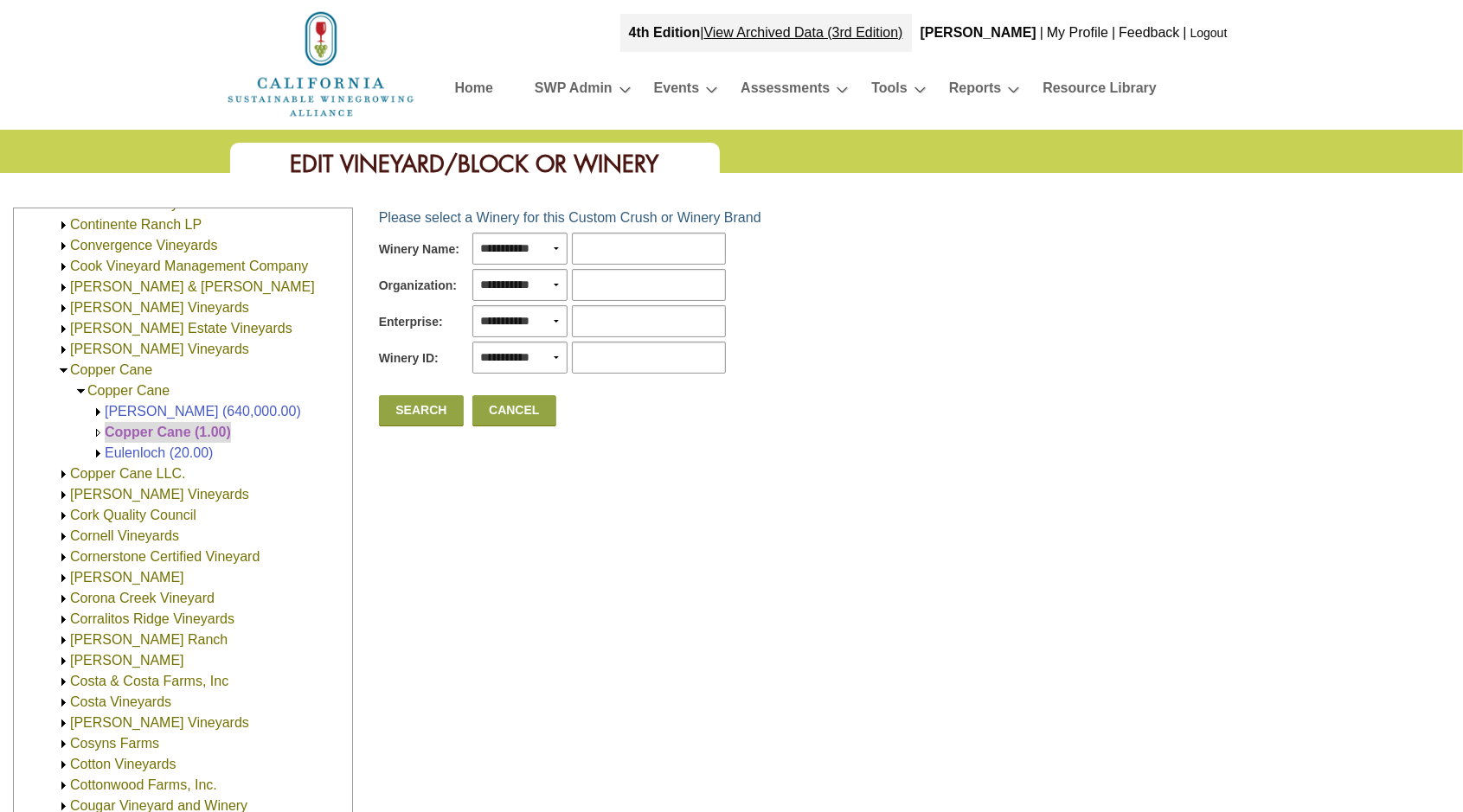
click at [819, 641] on div "**********" at bounding box center [914, 660] width 1097 height 905
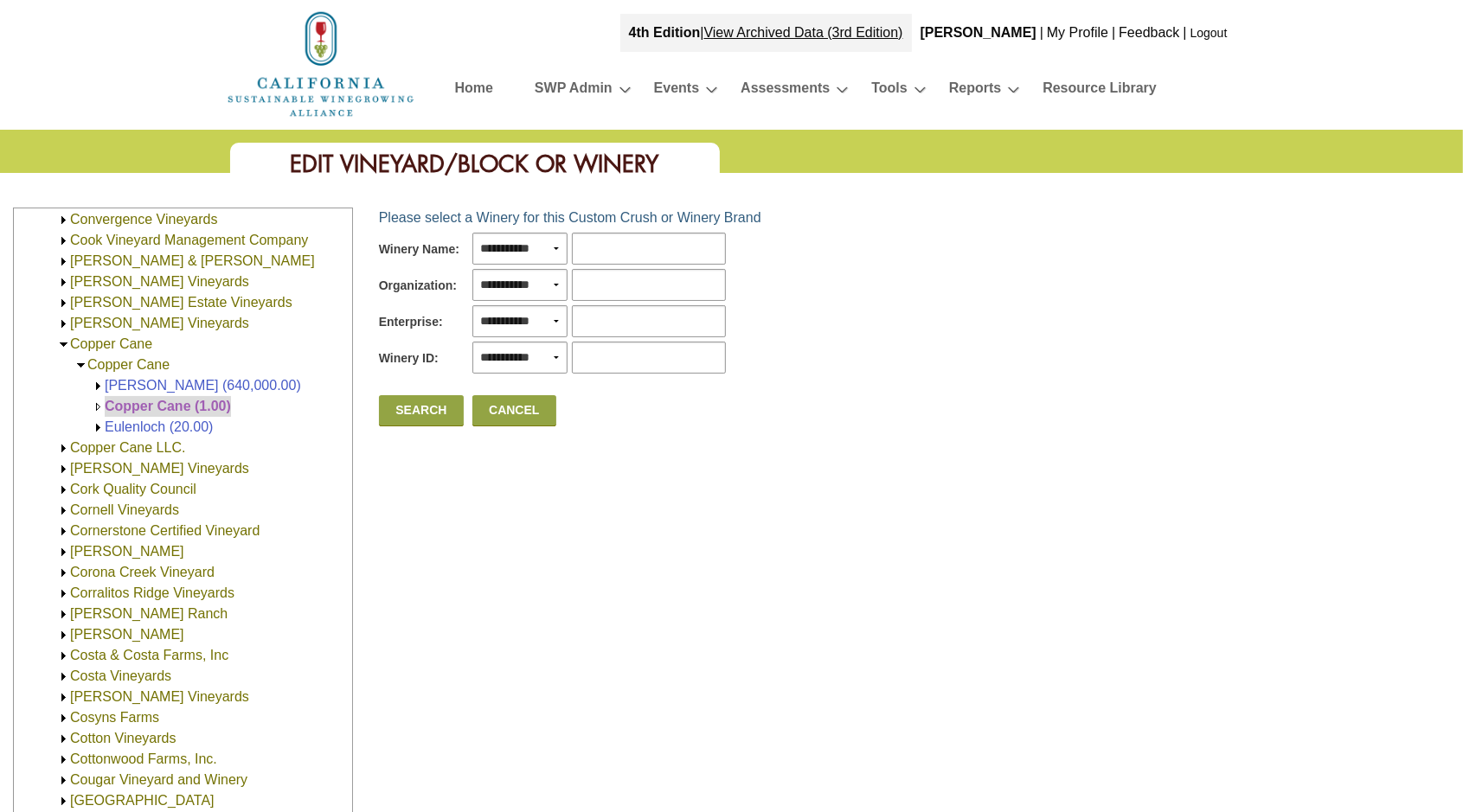
scroll to position [3841, 0]
